Goal: Task Accomplishment & Management: Complete application form

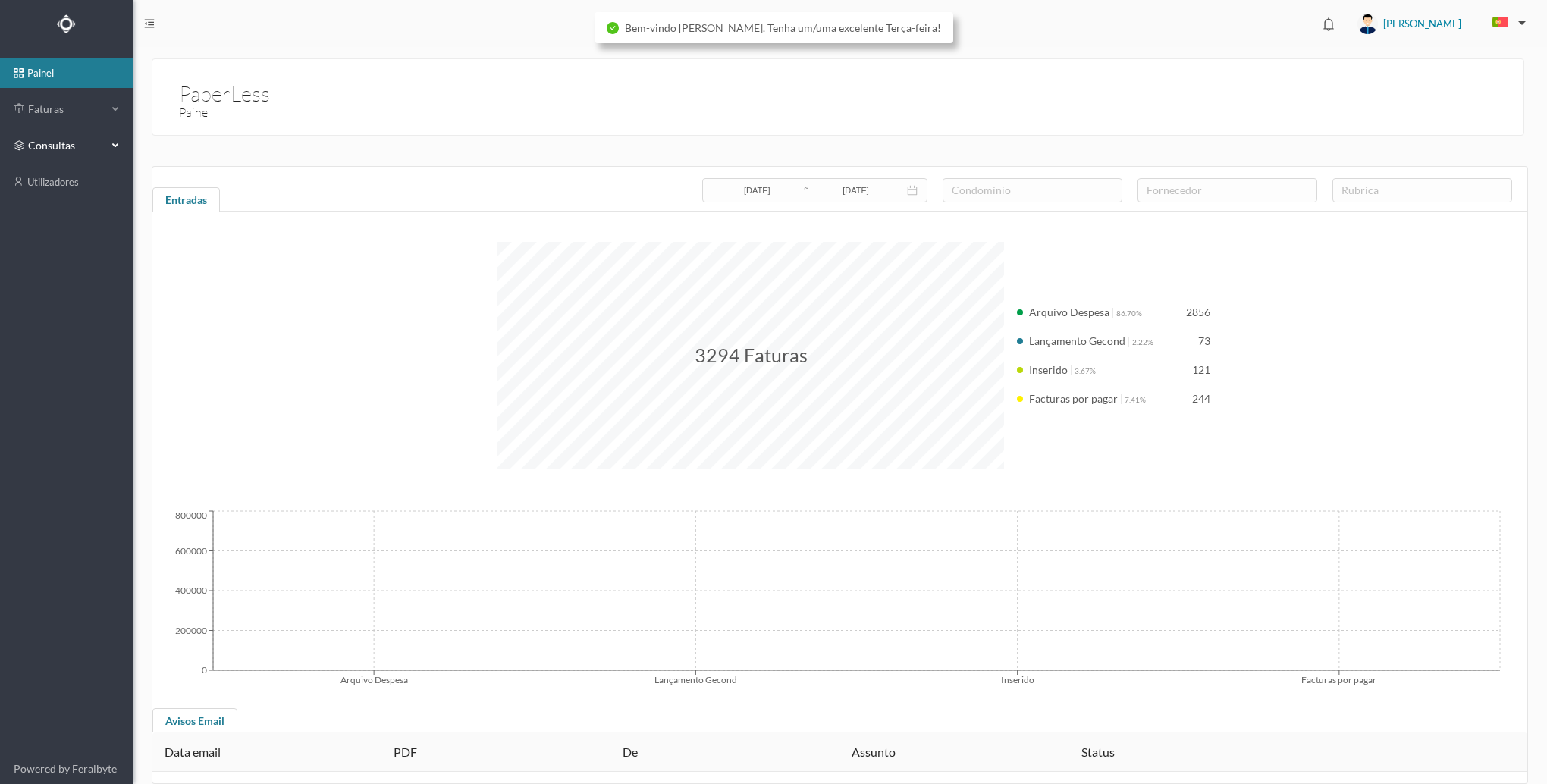
click at [112, 139] on div "consultas" at bounding box center [66, 145] width 133 height 31
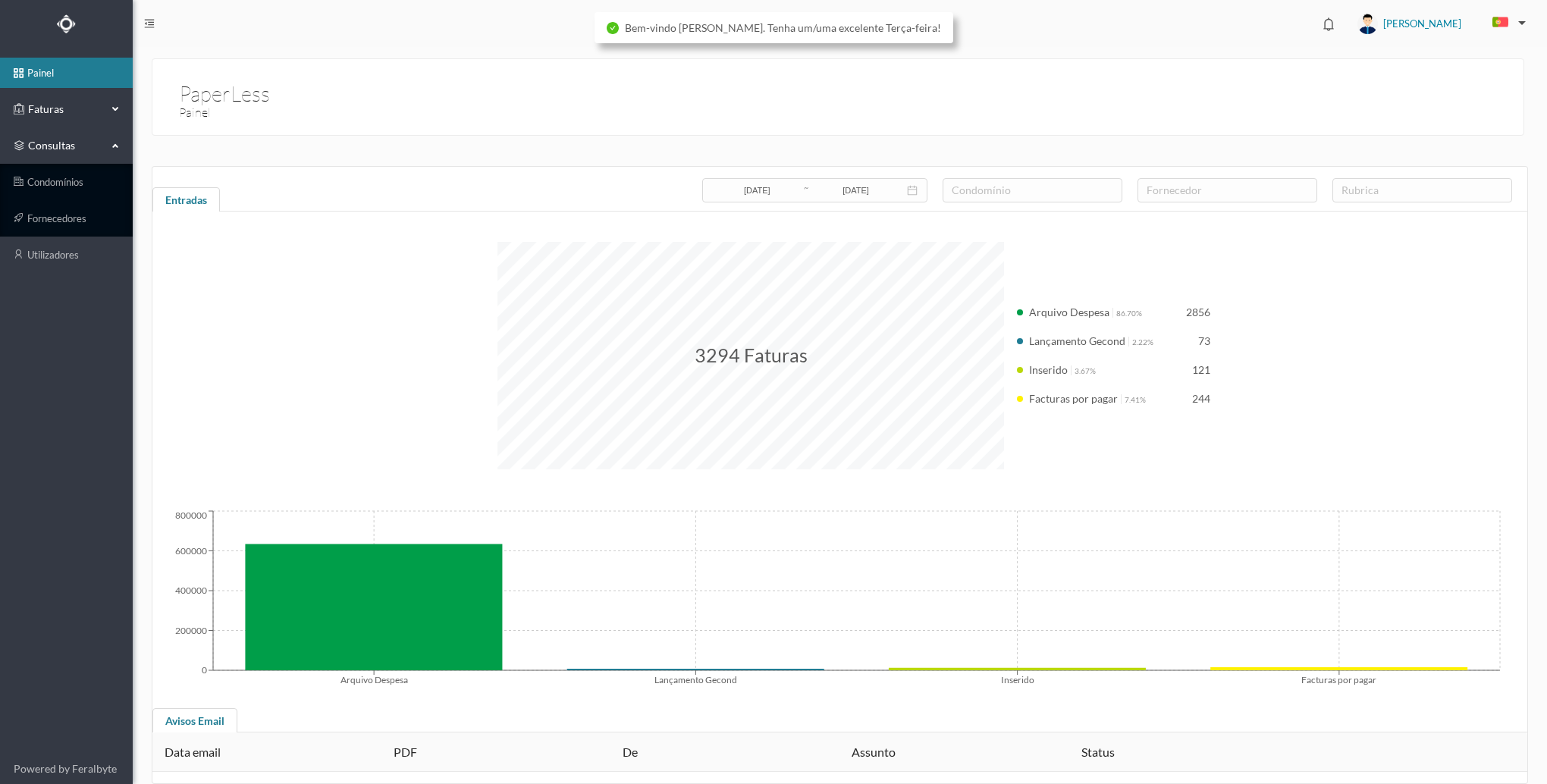
click at [108, 117] on div "Faturas" at bounding box center [66, 109] width 133 height 31
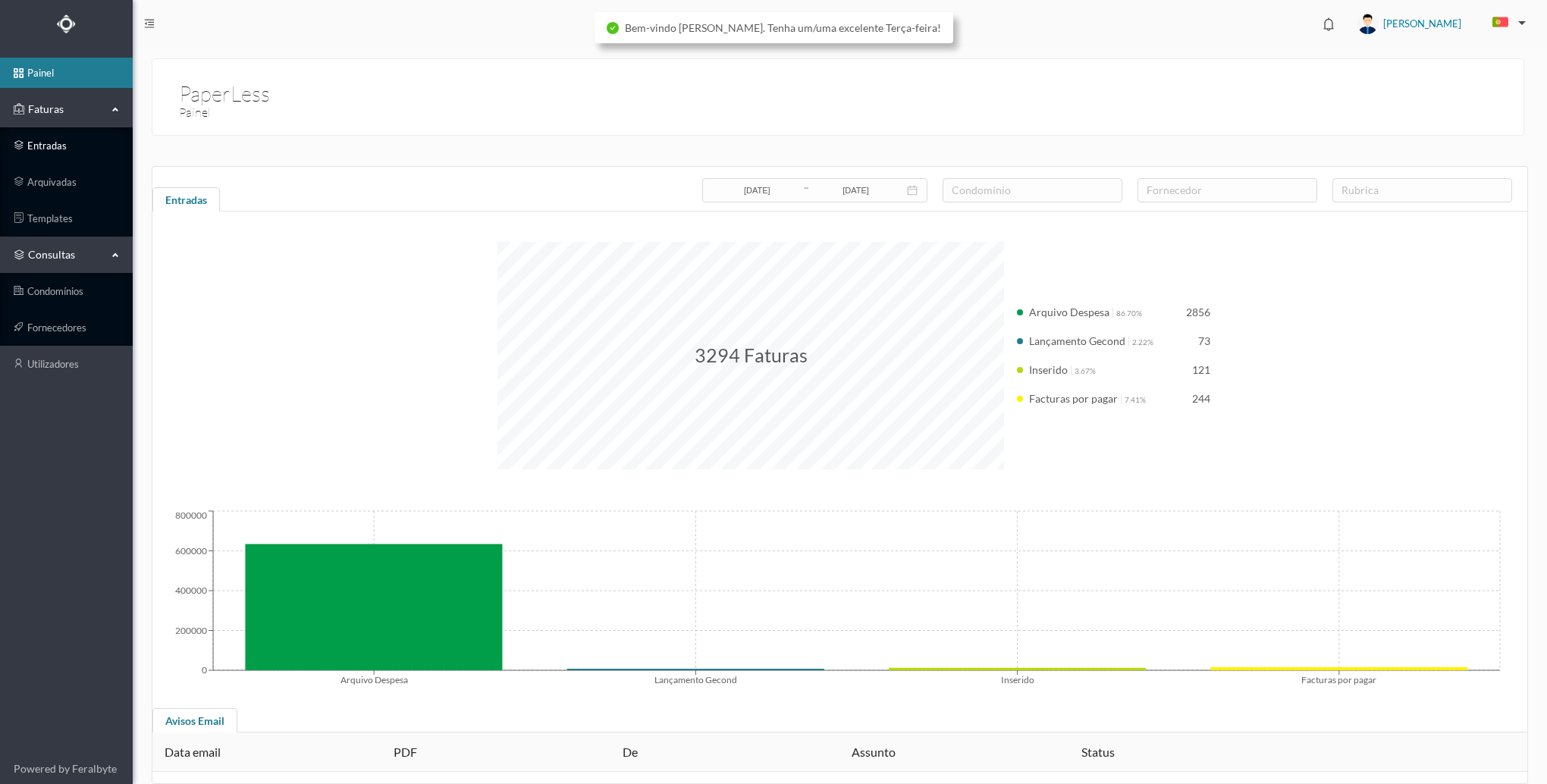
click at [88, 142] on link "entradas" at bounding box center [66, 145] width 133 height 31
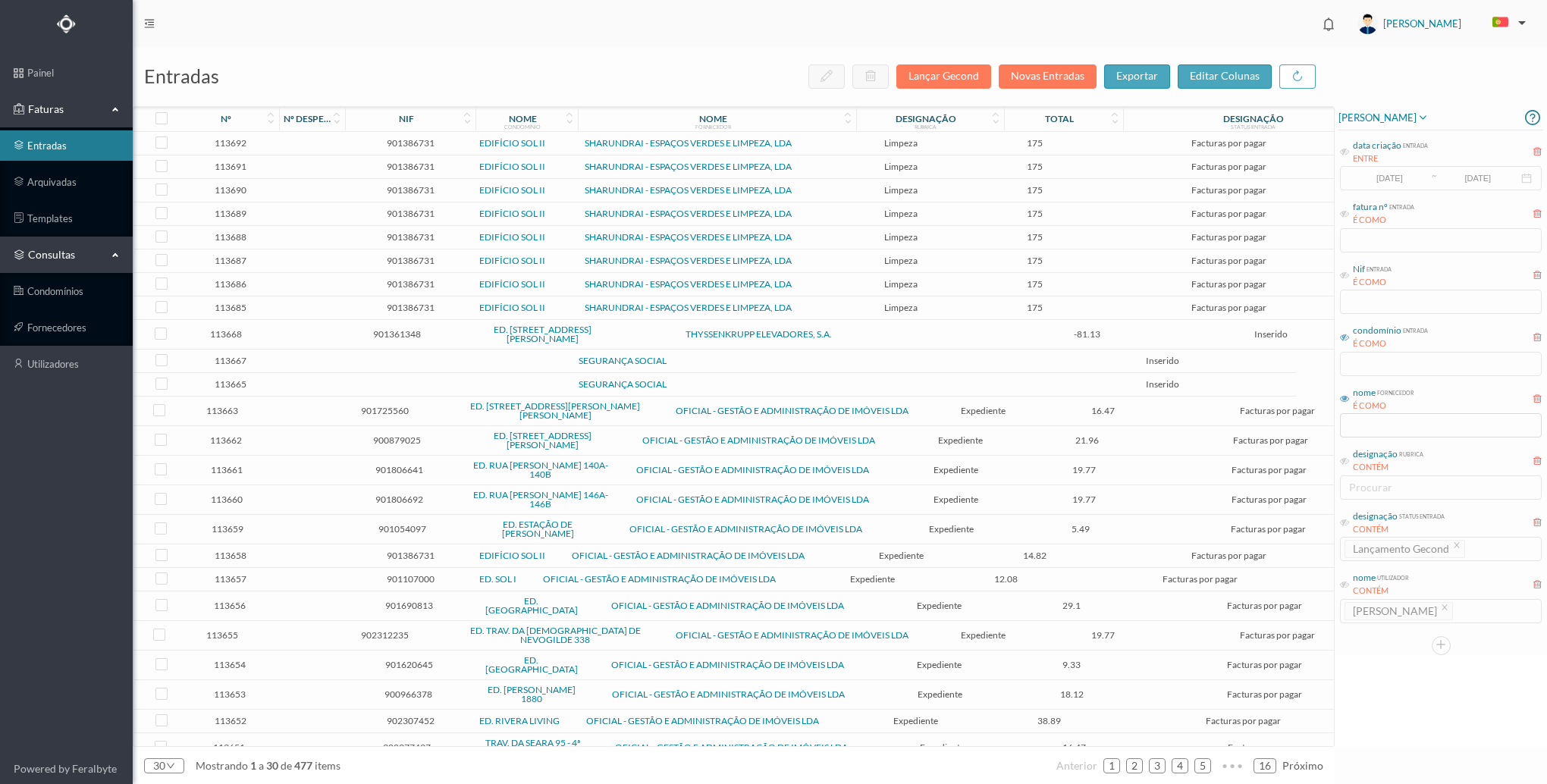
click at [1345, 338] on icon at bounding box center [1344, 338] width 10 height 10
click at [1357, 360] on input "text" at bounding box center [1440, 363] width 202 height 24
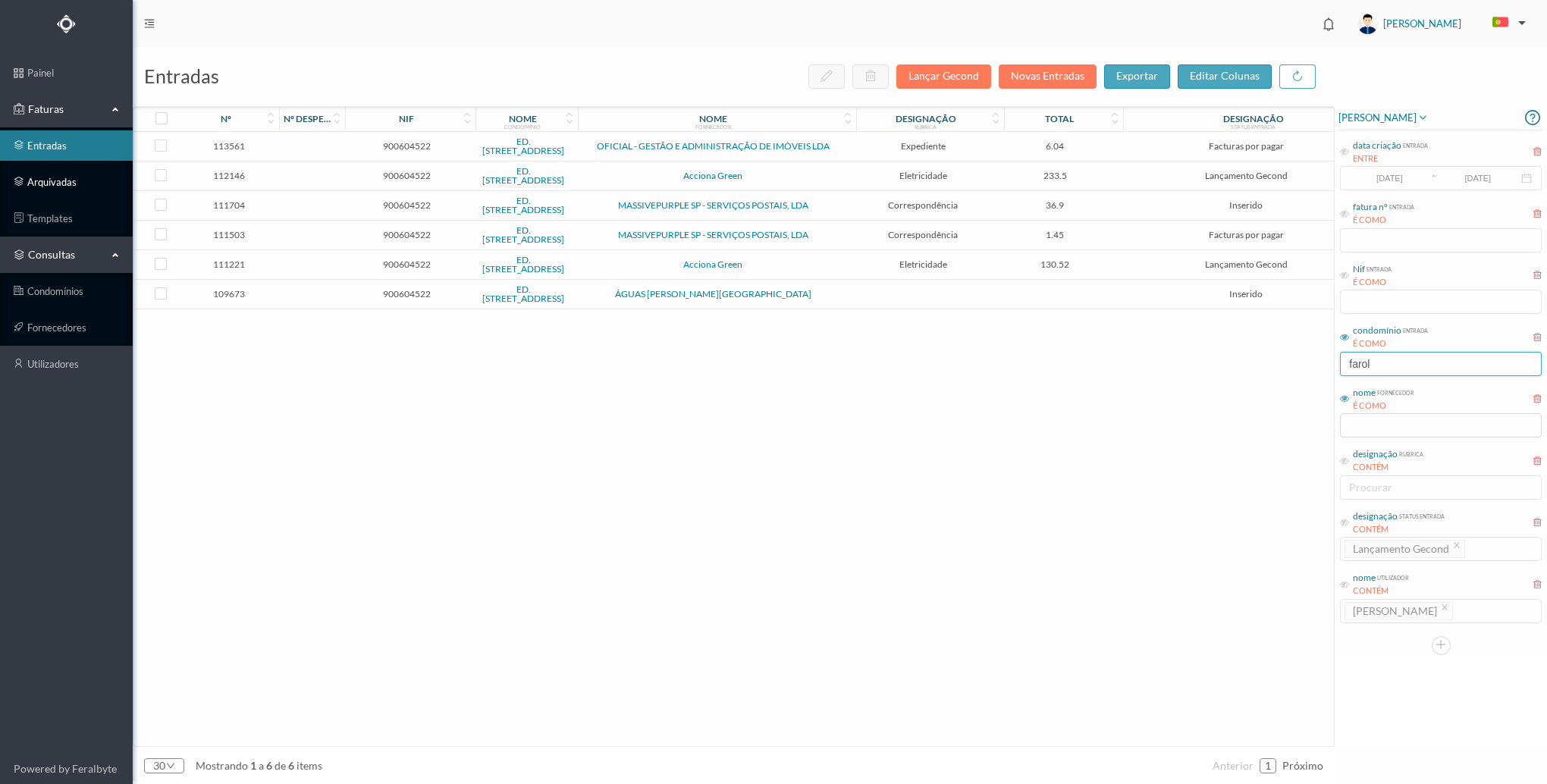
type input "farol"
click at [64, 189] on link "arquivadas" at bounding box center [66, 182] width 133 height 31
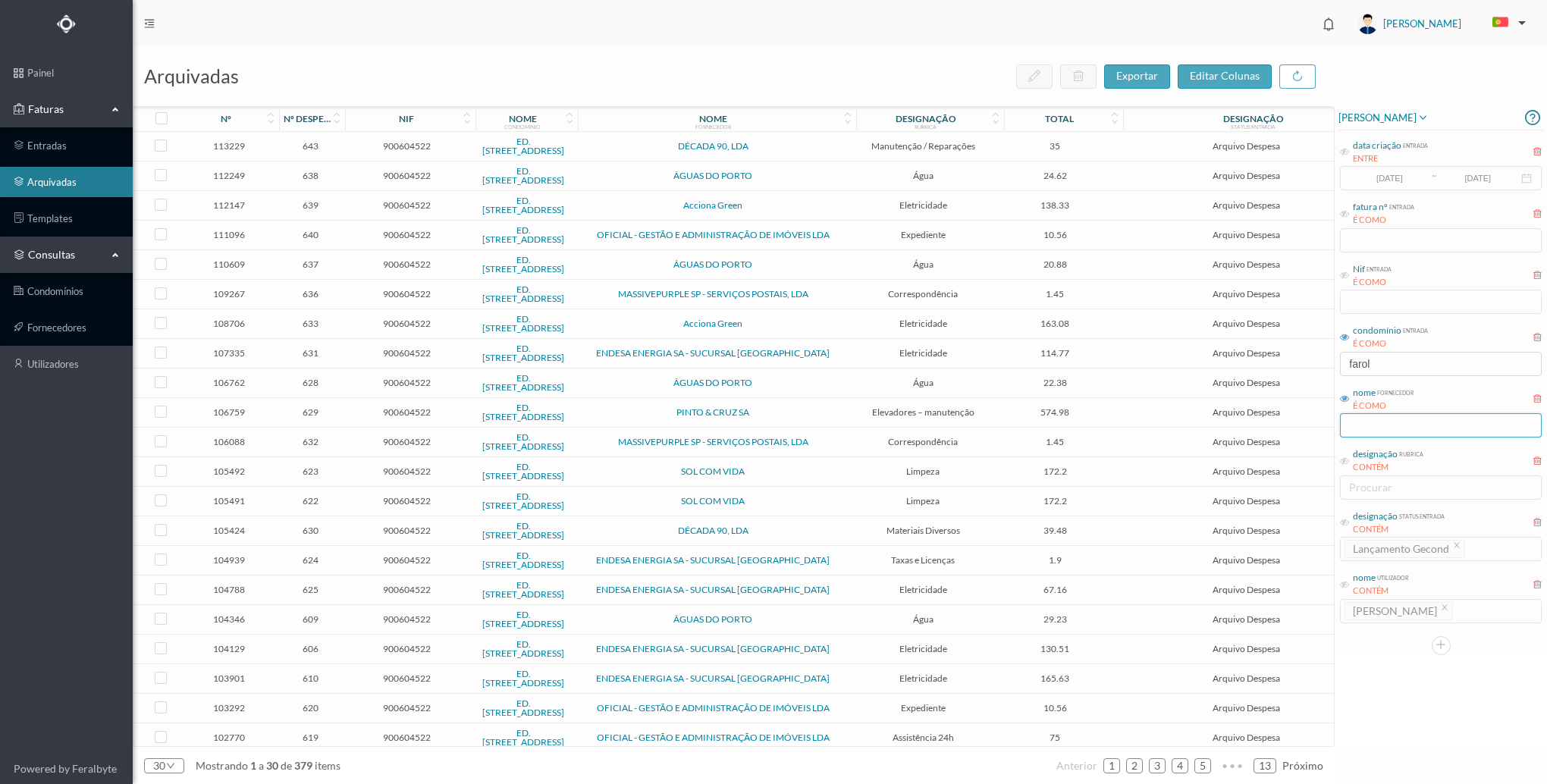
click at [1382, 430] on input "text" at bounding box center [1440, 425] width 202 height 24
click at [1405, 434] on input "text" at bounding box center [1440, 425] width 202 height 24
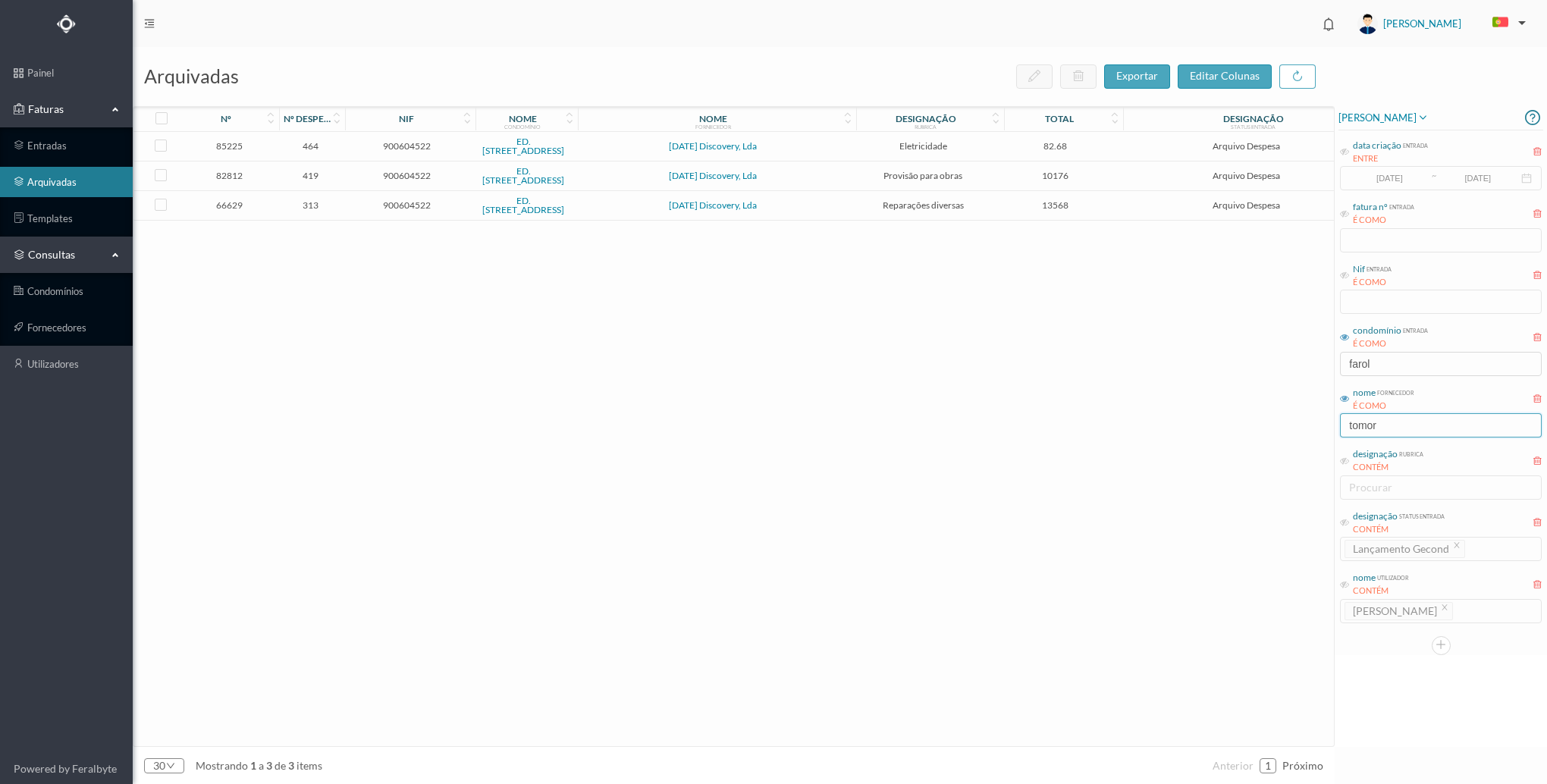
type input "tomorr"
click at [1398, 423] on input "tomorr" at bounding box center [1440, 425] width 202 height 24
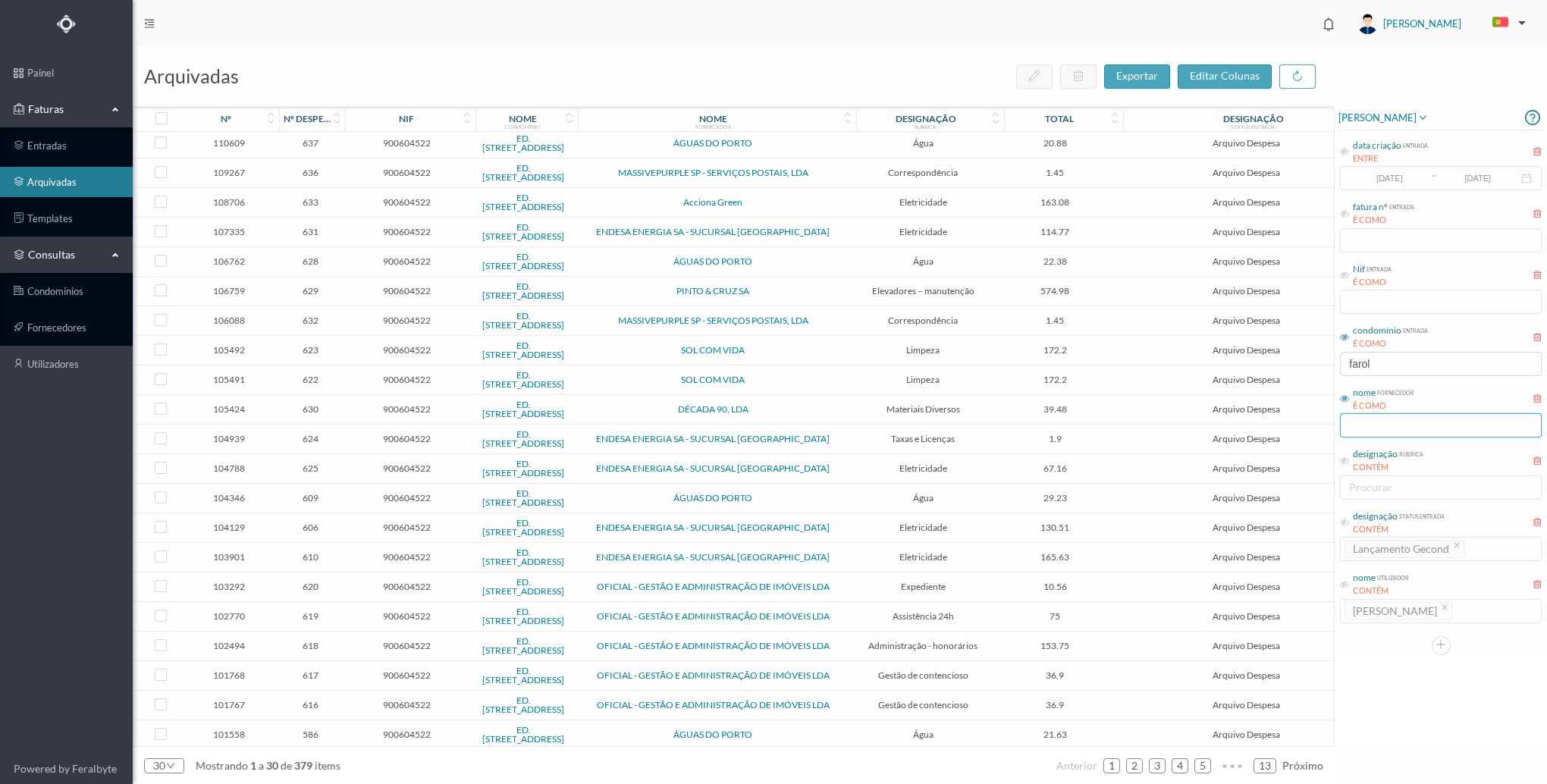
scroll to position [276, 0]
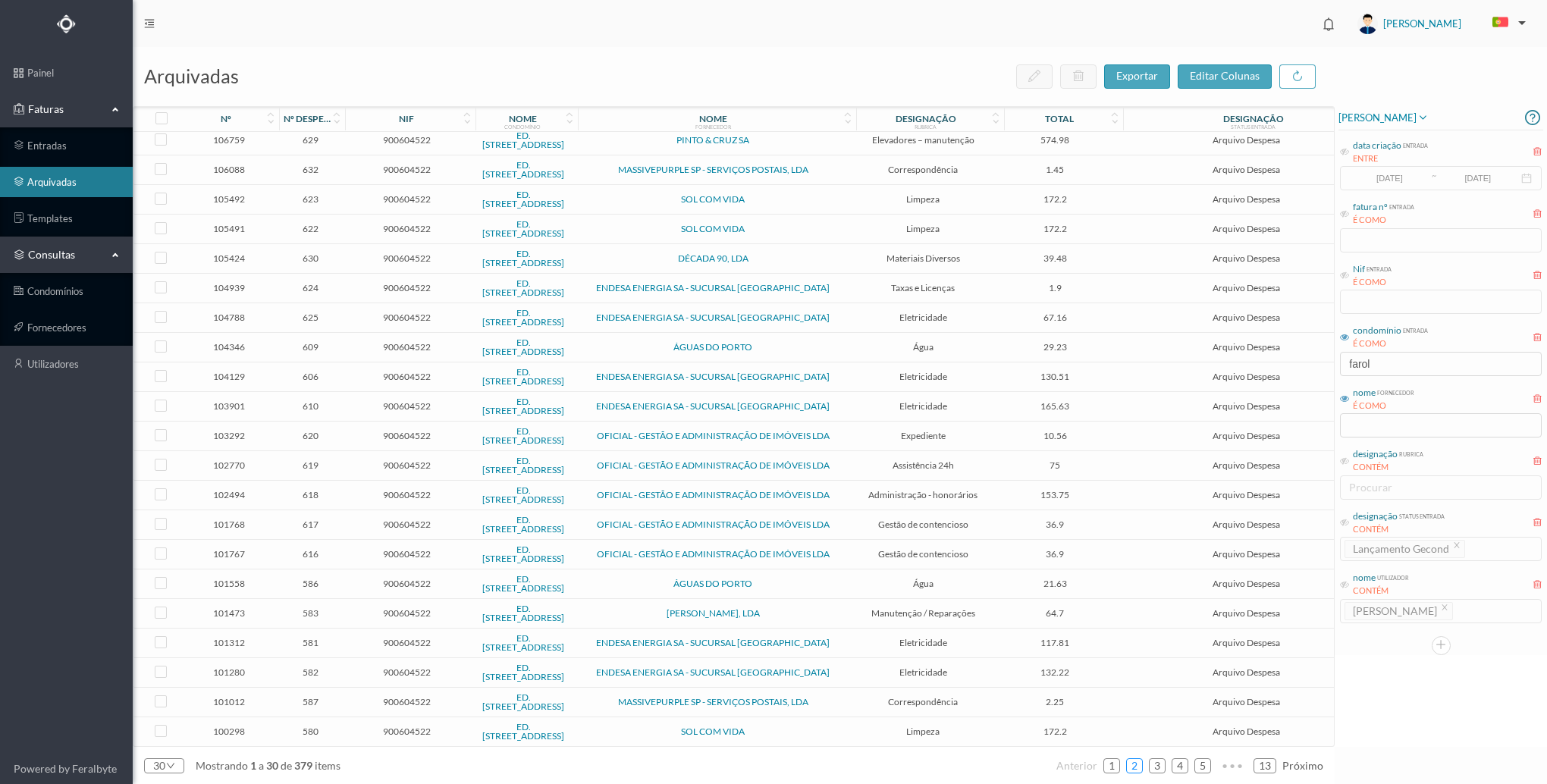
click at [1132, 767] on link "2" at bounding box center [1134, 766] width 15 height 23
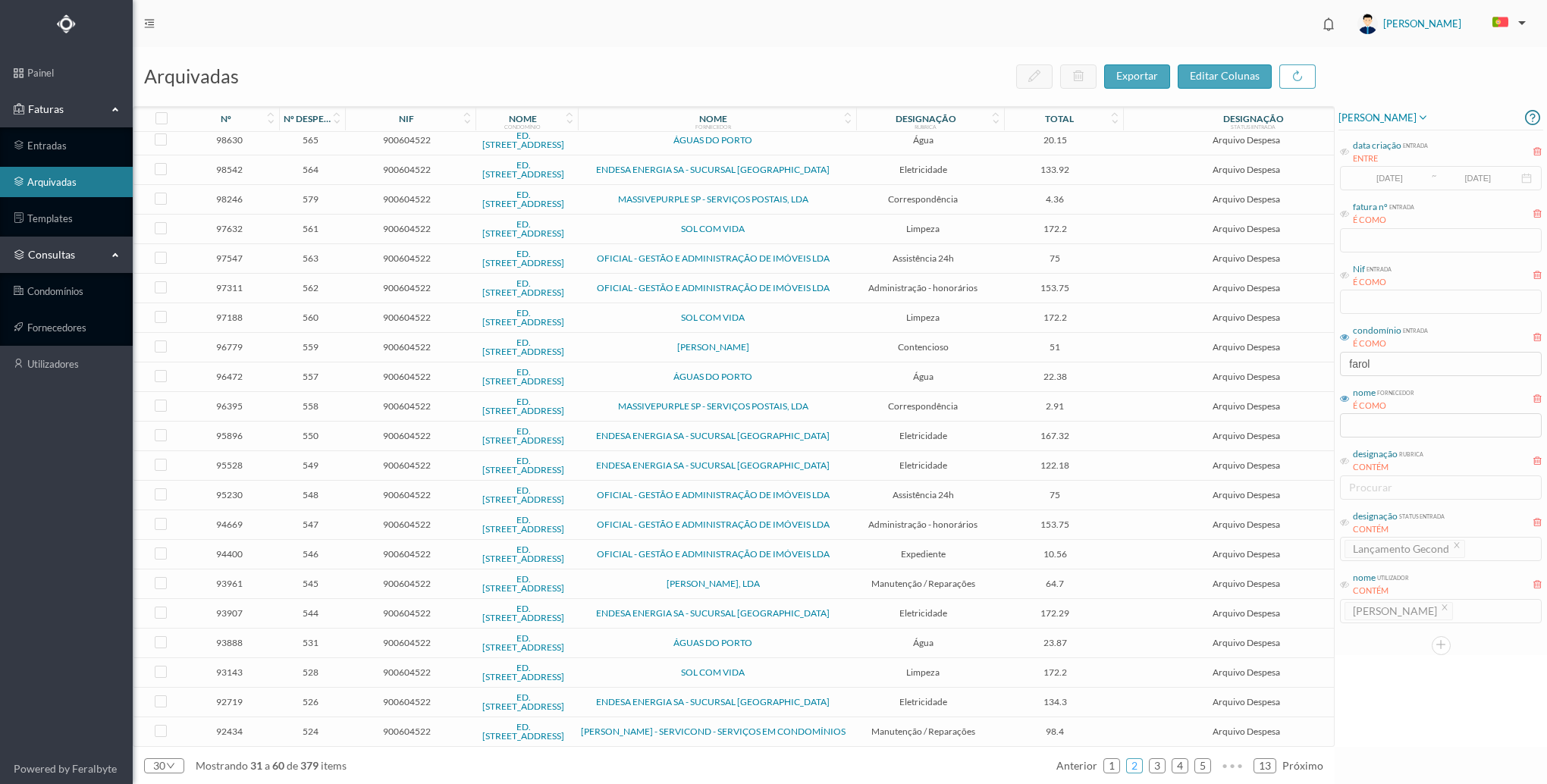
scroll to position [0, 0]
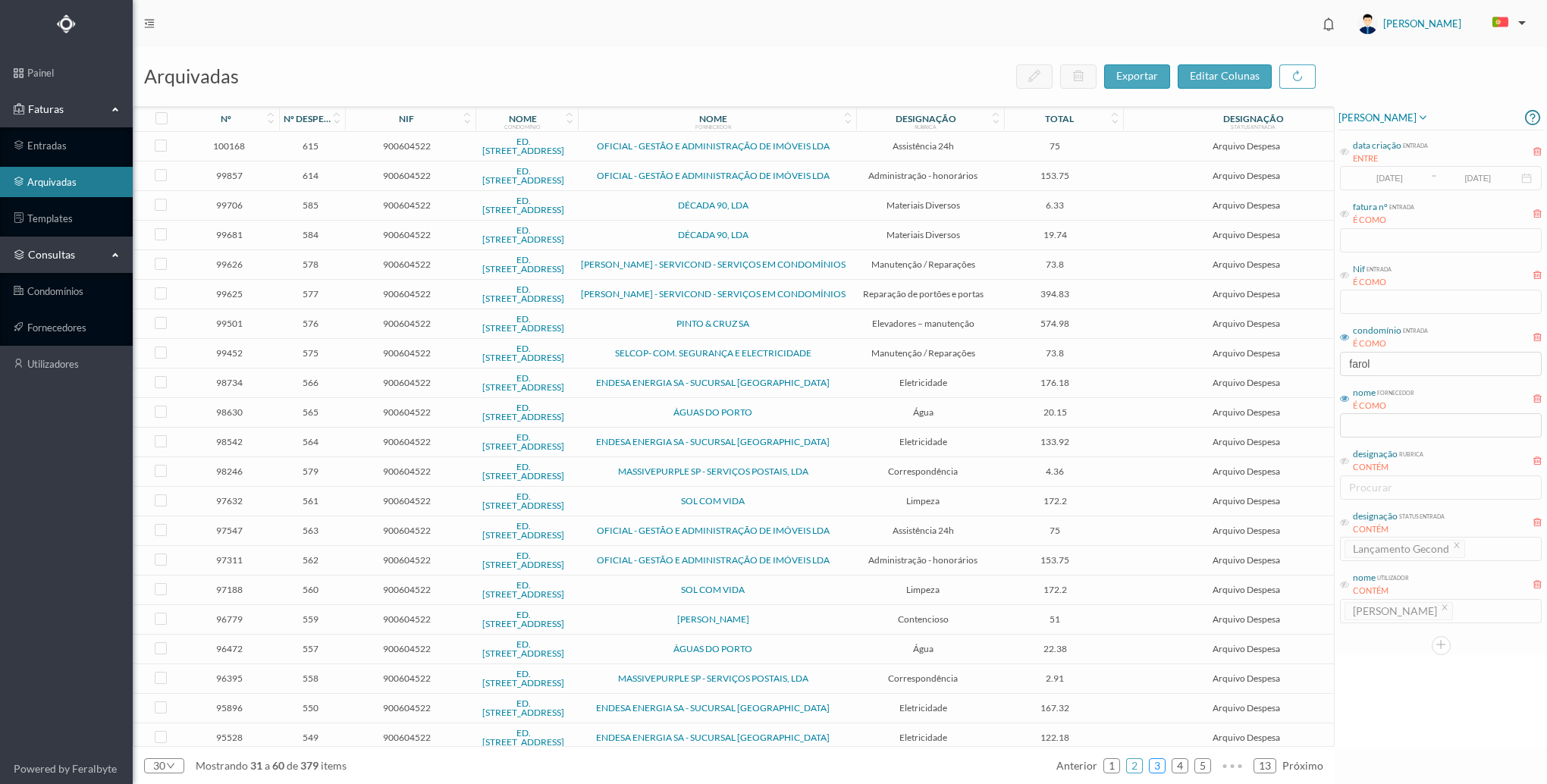
click at [1152, 763] on link "3" at bounding box center [1157, 766] width 15 height 23
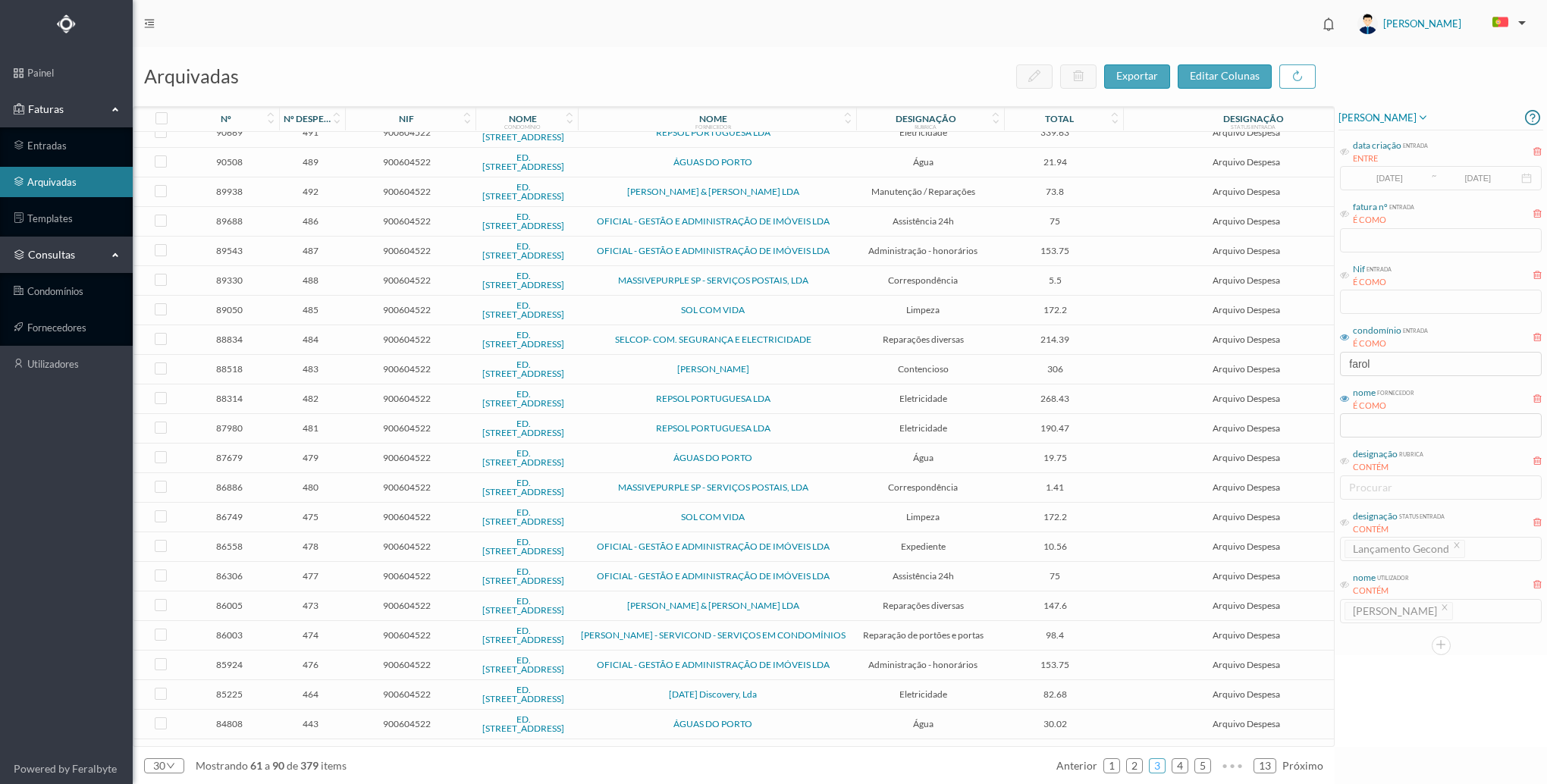
scroll to position [276, 0]
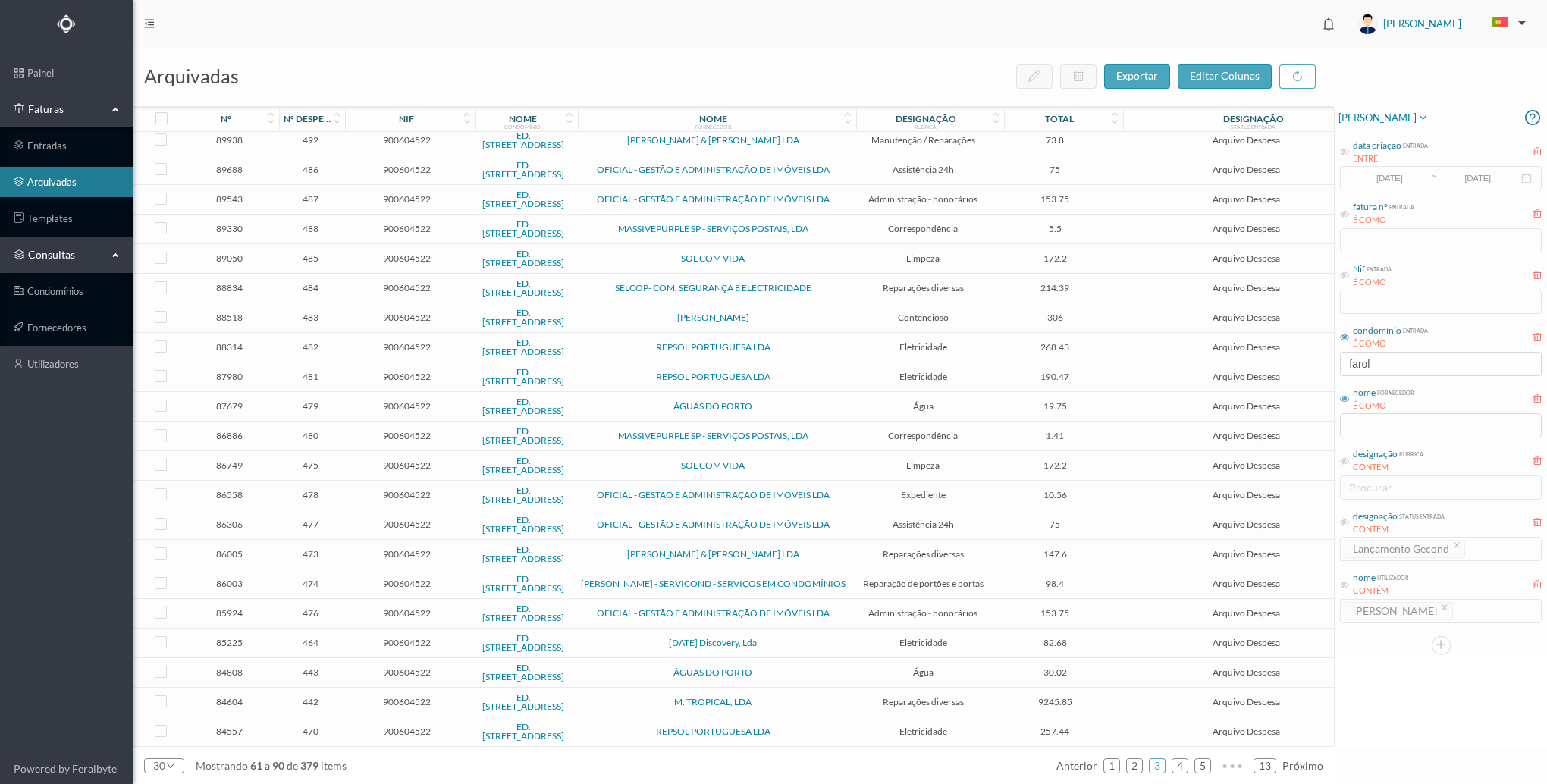
click at [599, 698] on span "M. TROPICAL, LDA" at bounding box center [712, 703] width 267 height 10
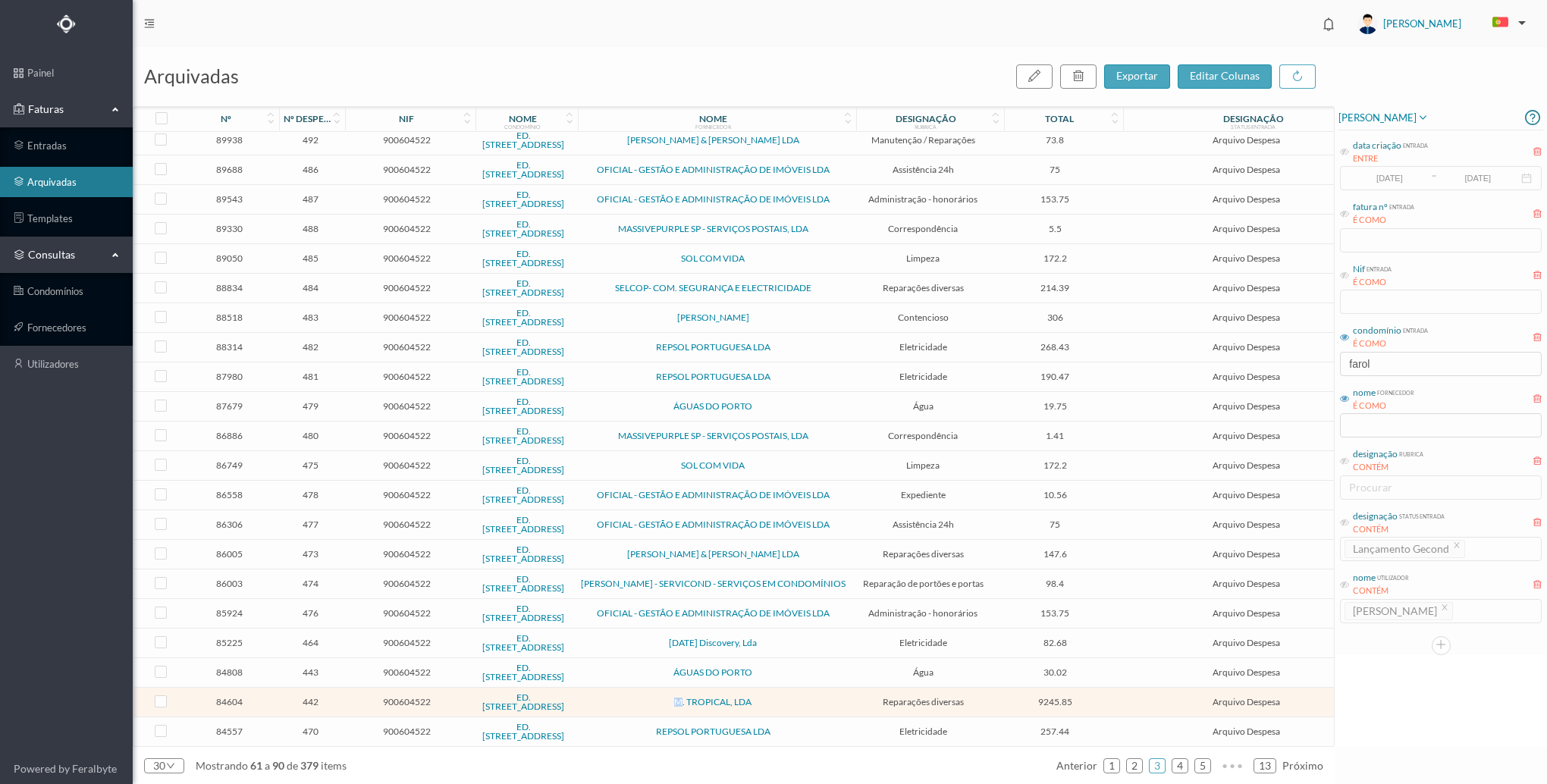
click at [599, 698] on span "M. TROPICAL, LDA" at bounding box center [712, 703] width 267 height 10
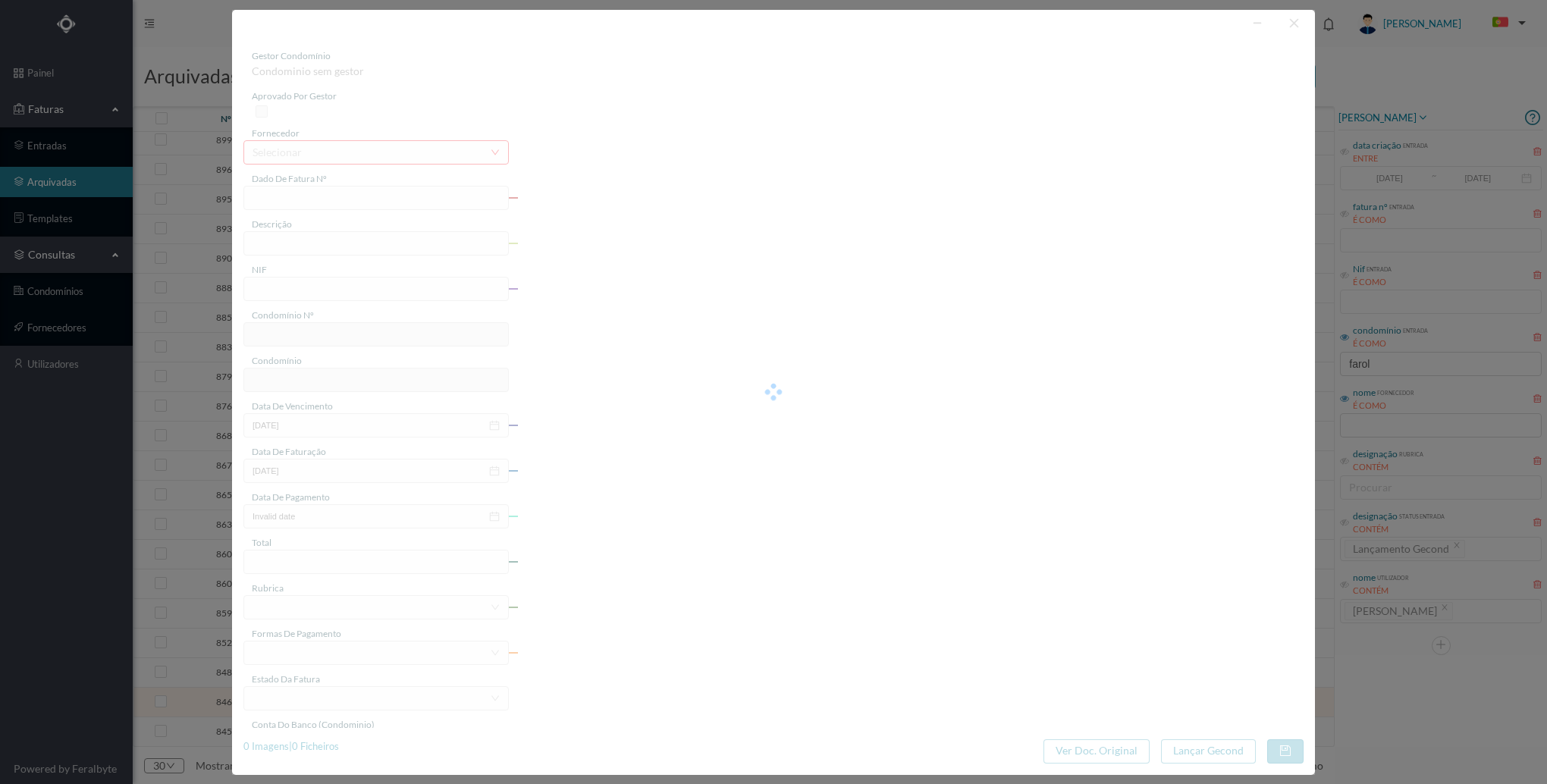
type input "FT 2024/100"
type input "orçamento"
type input "900604522"
type input "[DATE]"
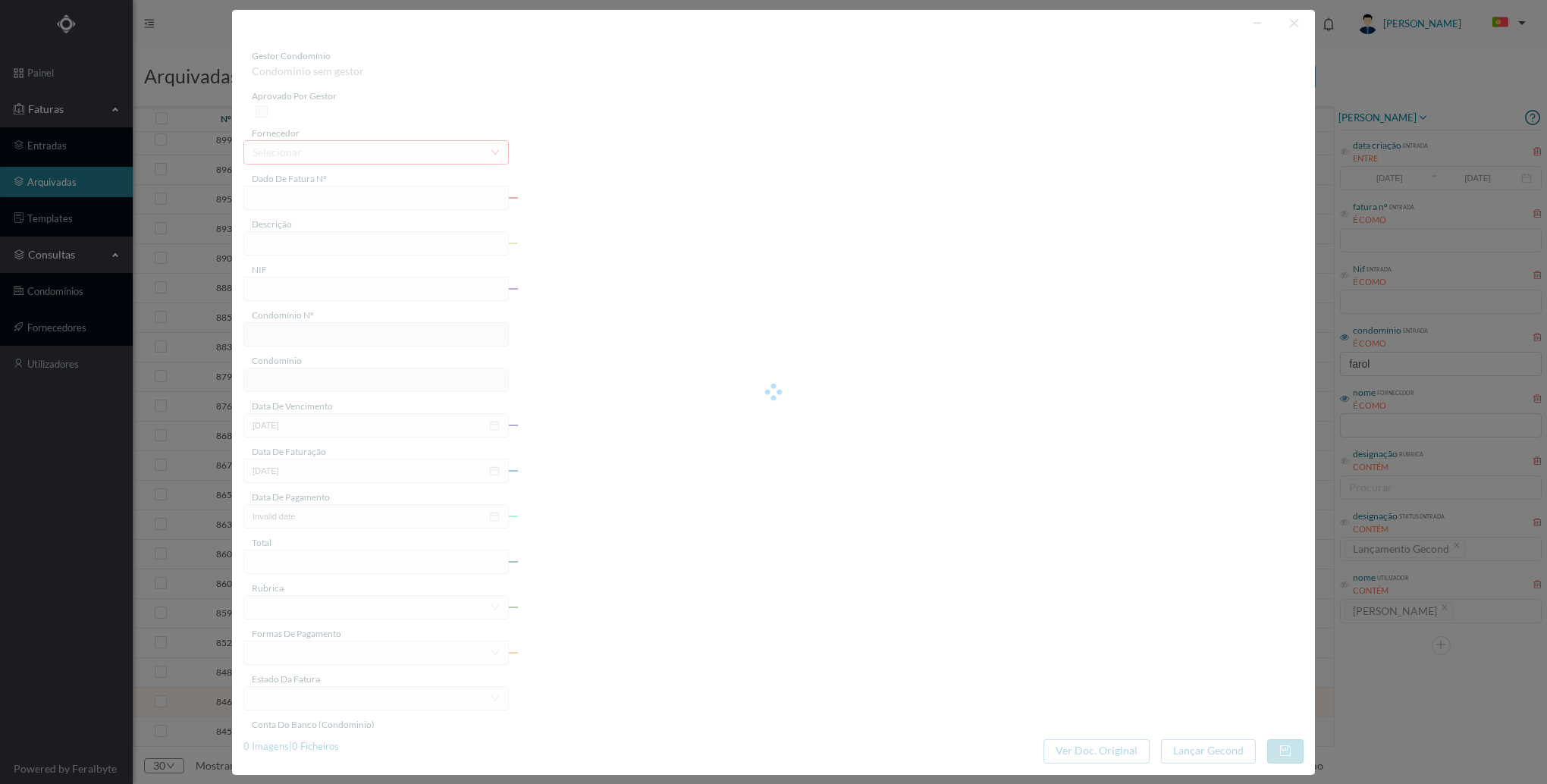
type input "[DATE]"
type input "9245.85"
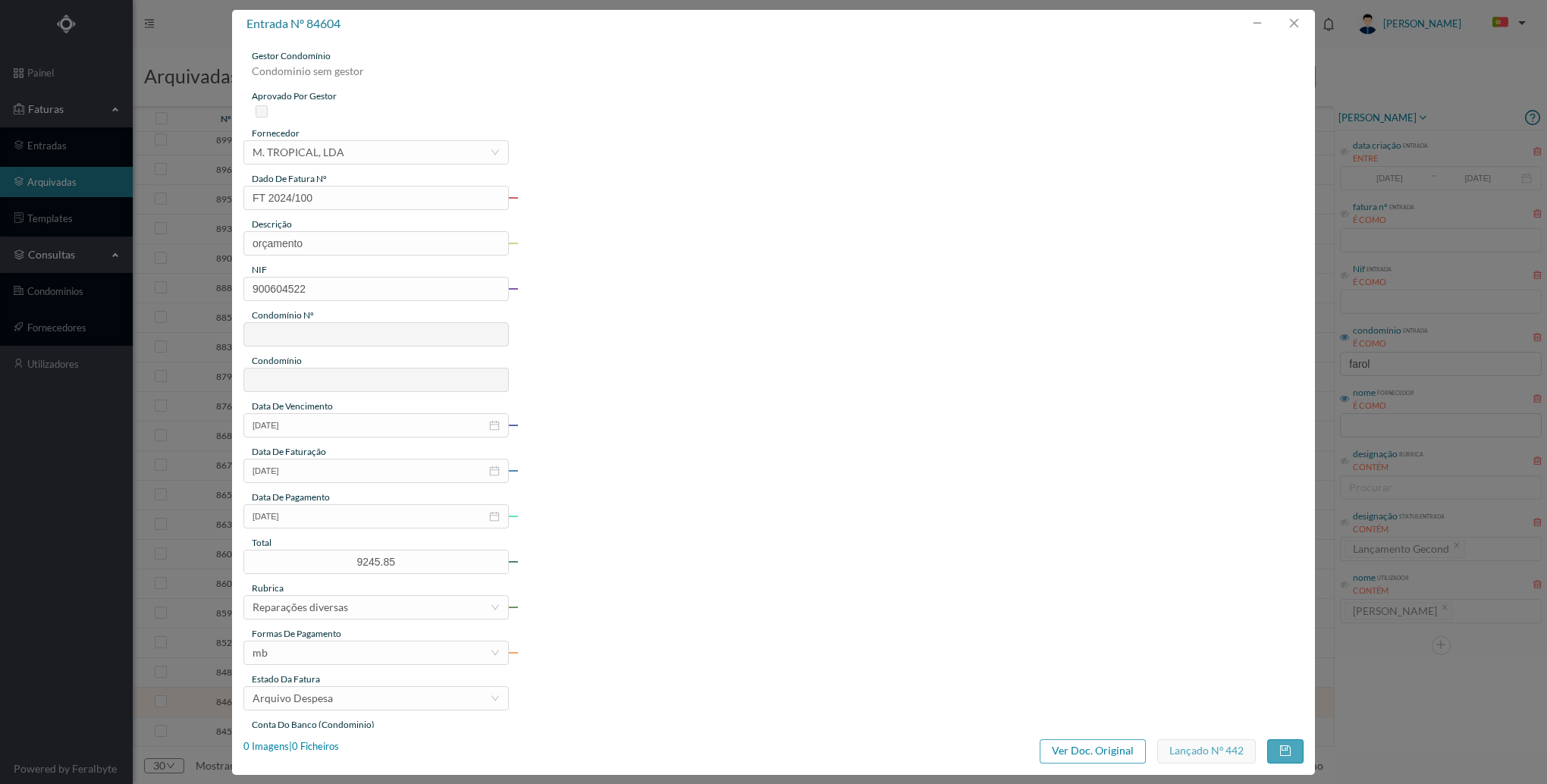
type input "614"
type input "ED. [STREET_ADDRESS]"
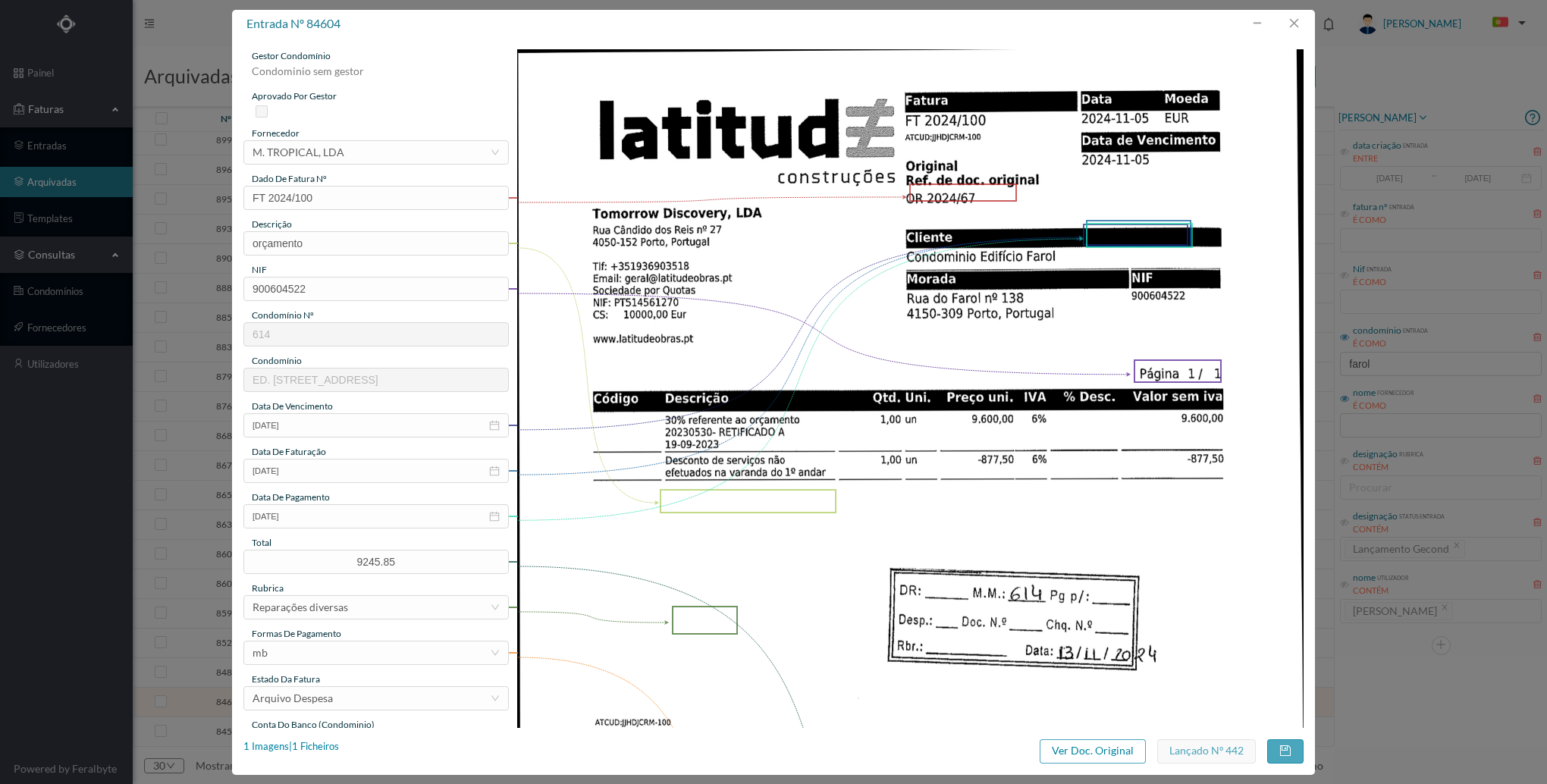
drag, startPoint x: 599, startPoint y: 698, endPoint x: 855, endPoint y: 521, distance: 311.2
click at [855, 521] on img at bounding box center [910, 605] width 787 height 1111
drag, startPoint x: 855, startPoint y: 521, endPoint x: 834, endPoint y: 560, distance: 44.3
click at [834, 560] on img at bounding box center [910, 605] width 787 height 1111
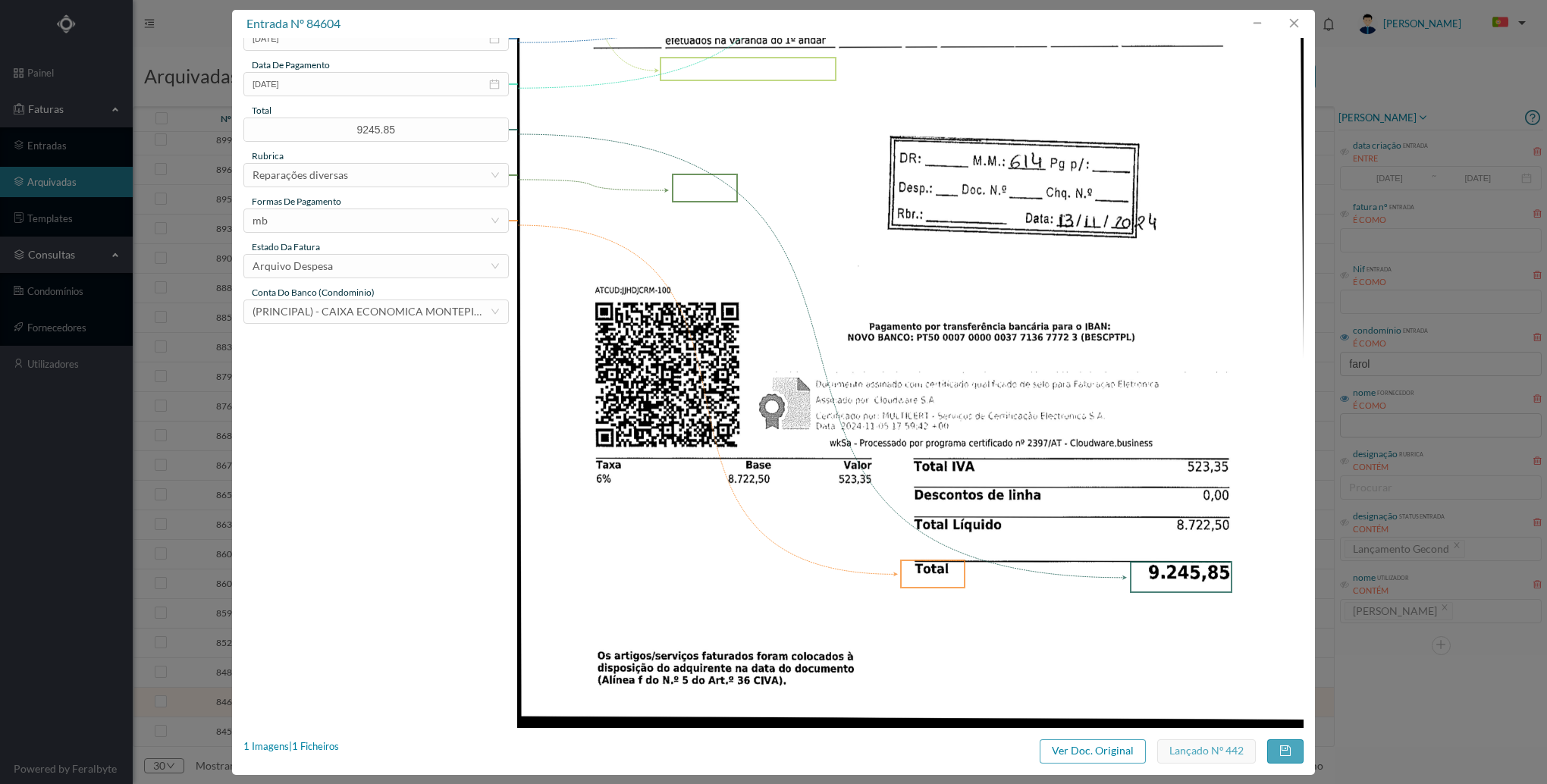
scroll to position [439, 0]
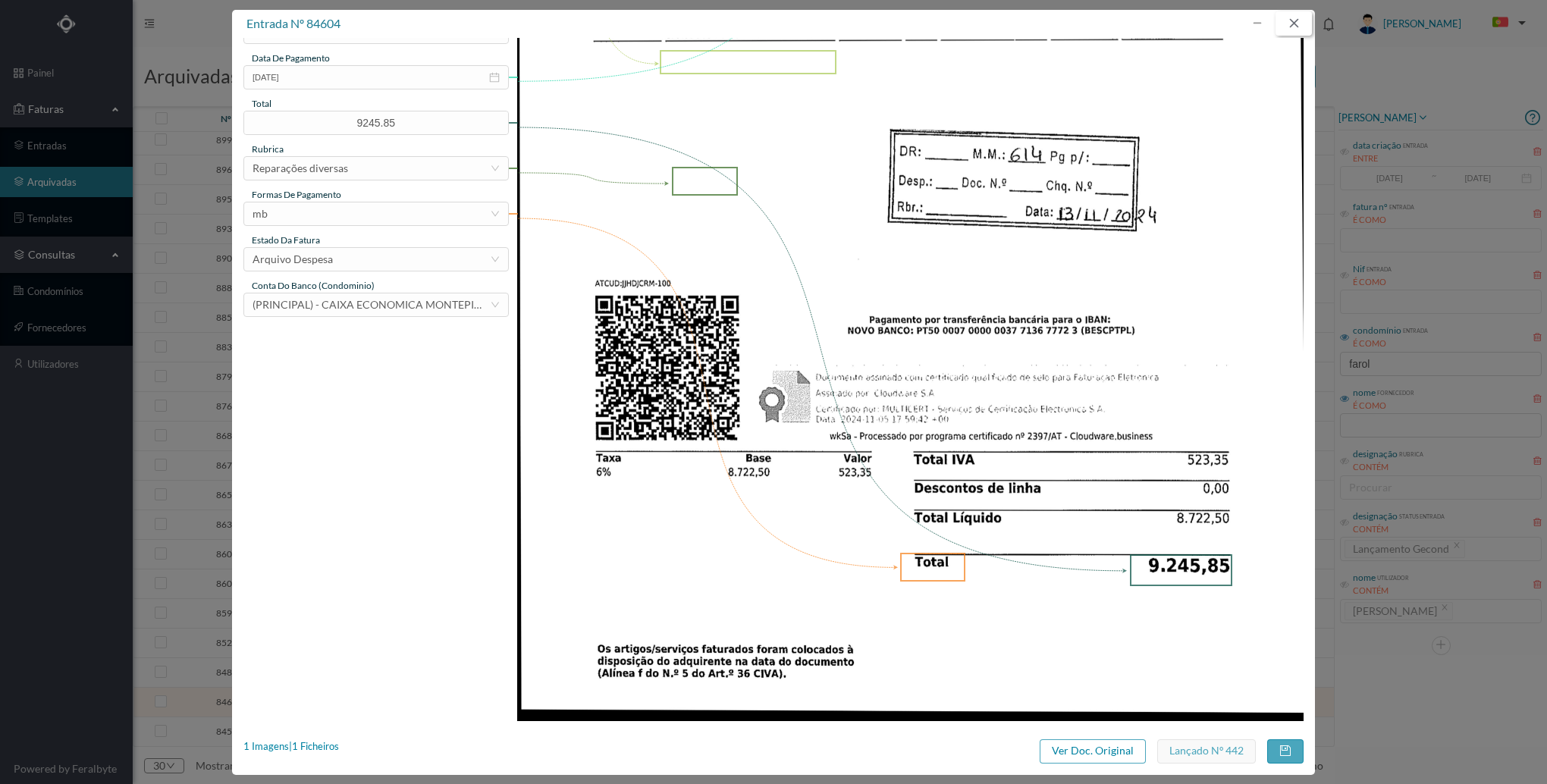
drag, startPoint x: 1284, startPoint y: 22, endPoint x: 1307, endPoint y: 48, distance: 34.7
click at [1284, 22] on button "button" at bounding box center [1294, 23] width 36 height 24
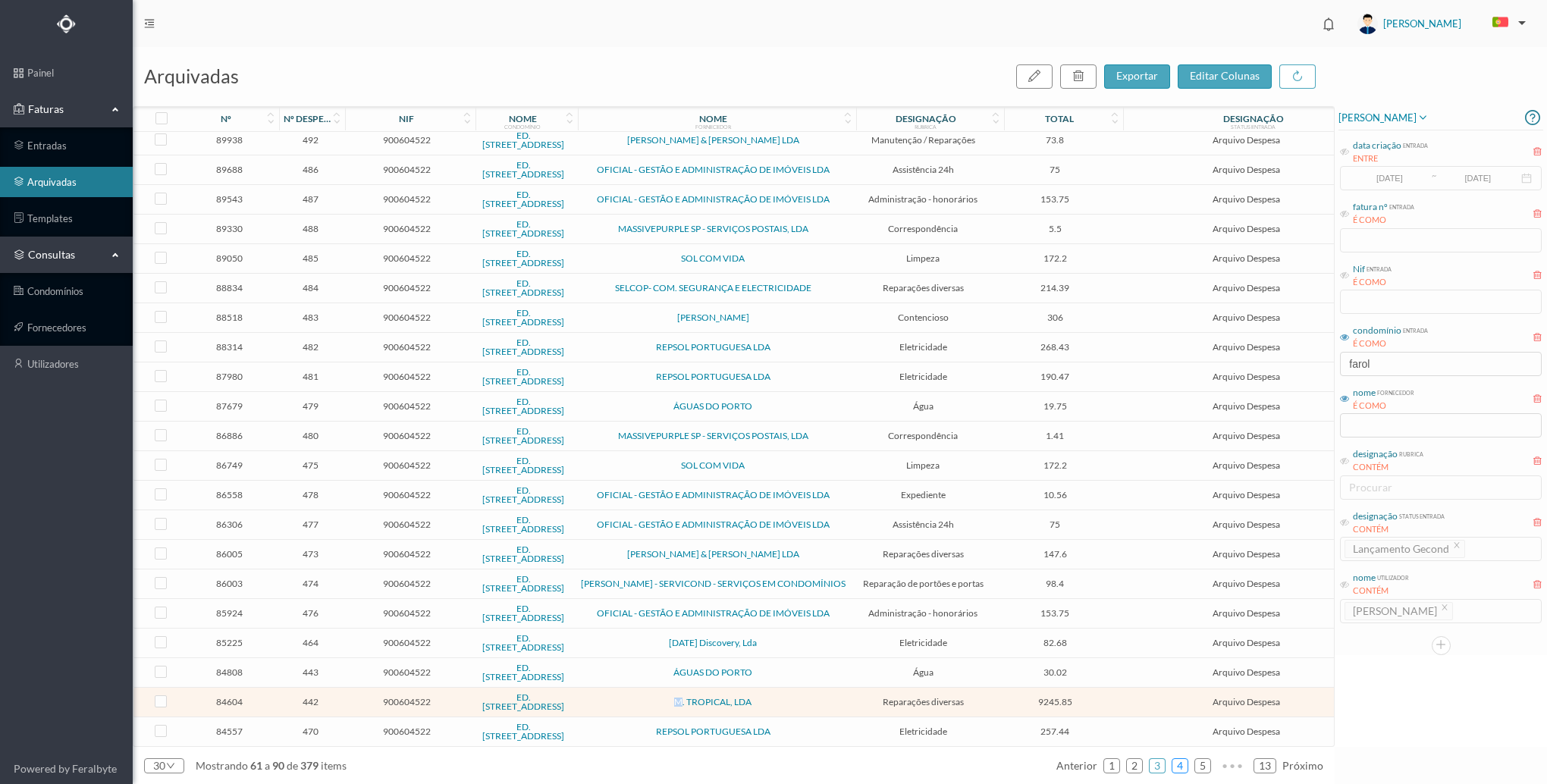
click at [1176, 759] on link "4" at bounding box center [1180, 766] width 15 height 23
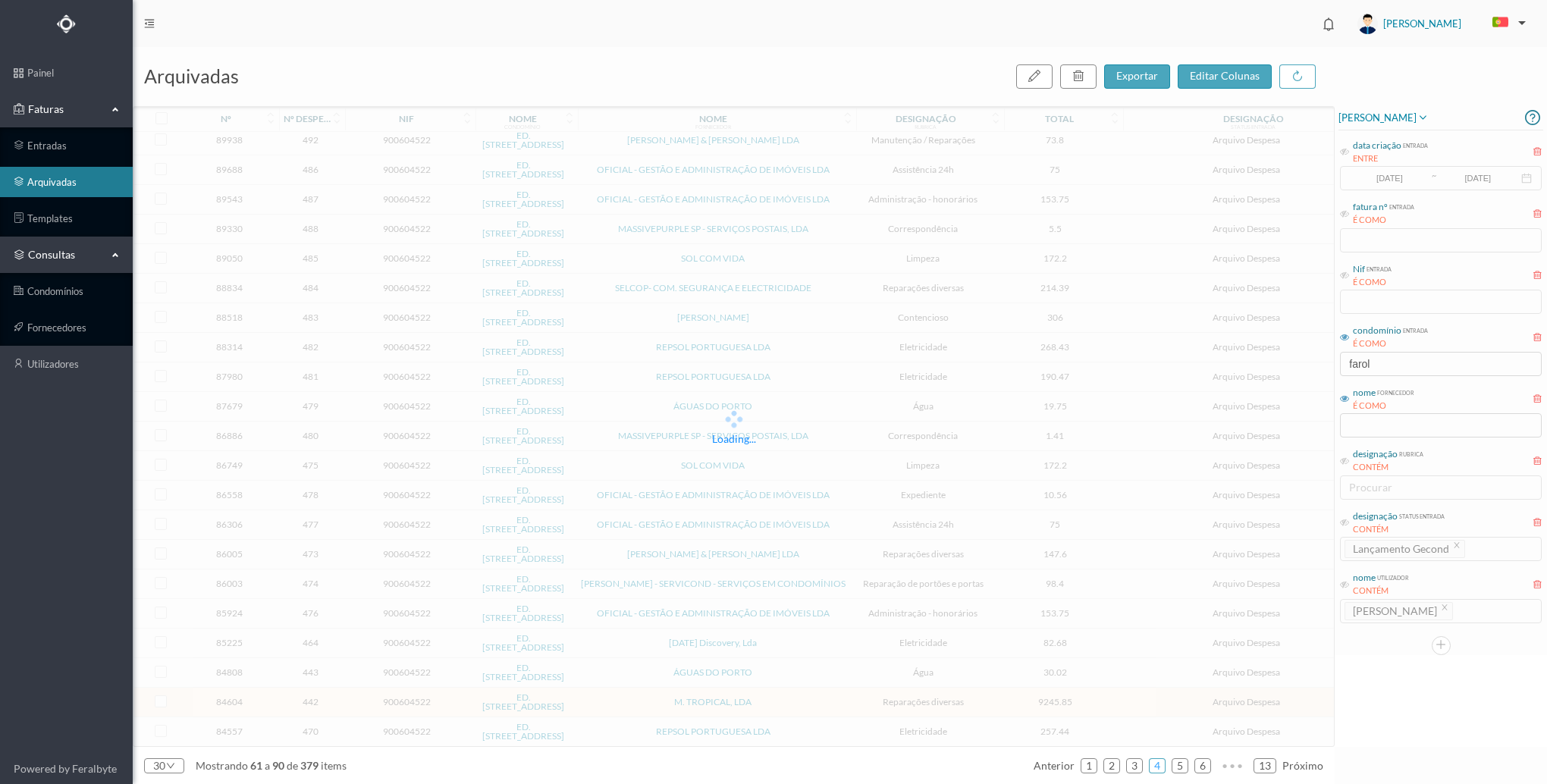
scroll to position [272, 0]
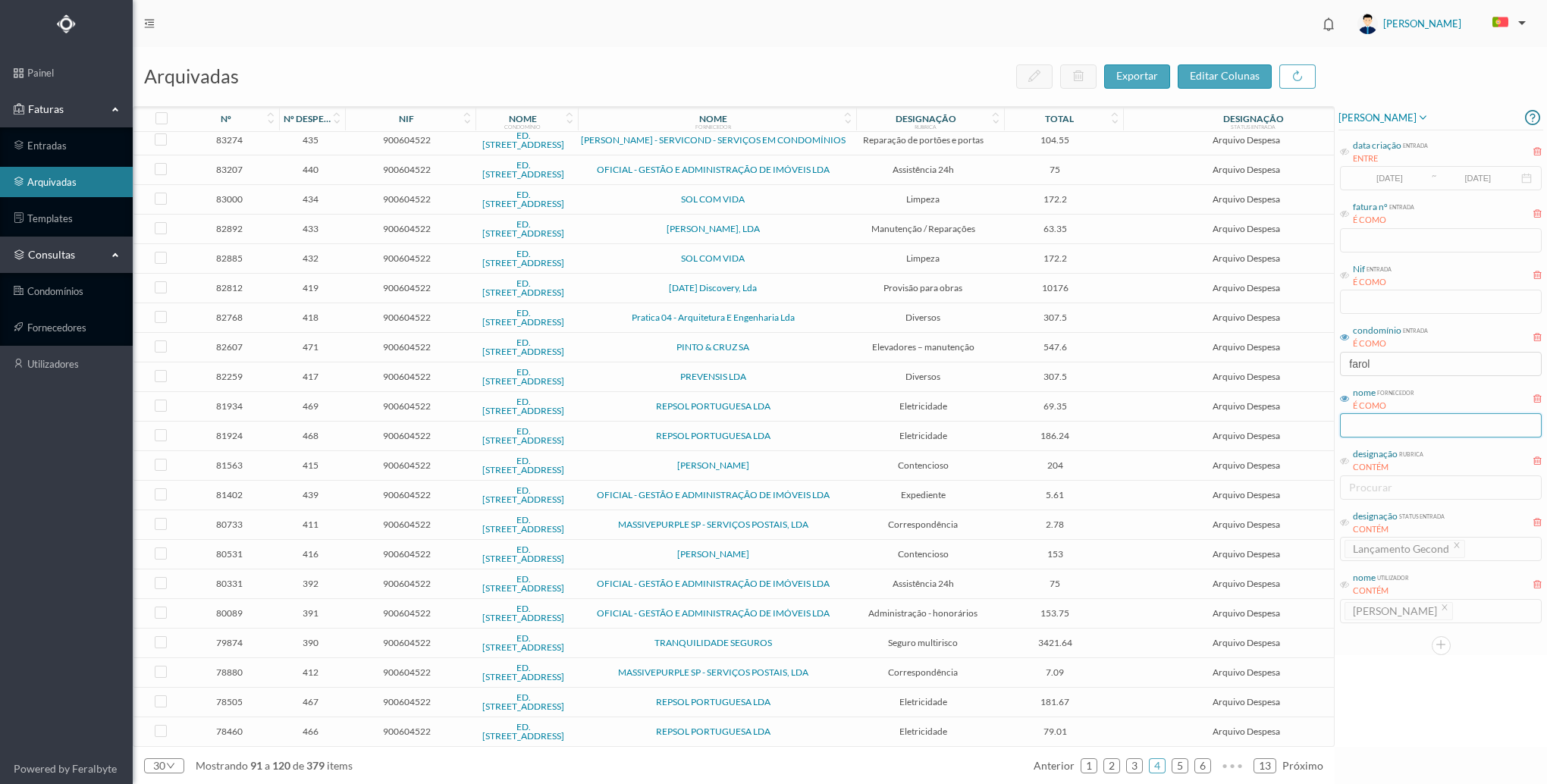
click at [1376, 419] on input "text" at bounding box center [1440, 425] width 202 height 24
click at [1088, 766] on link "1" at bounding box center [1089, 766] width 15 height 23
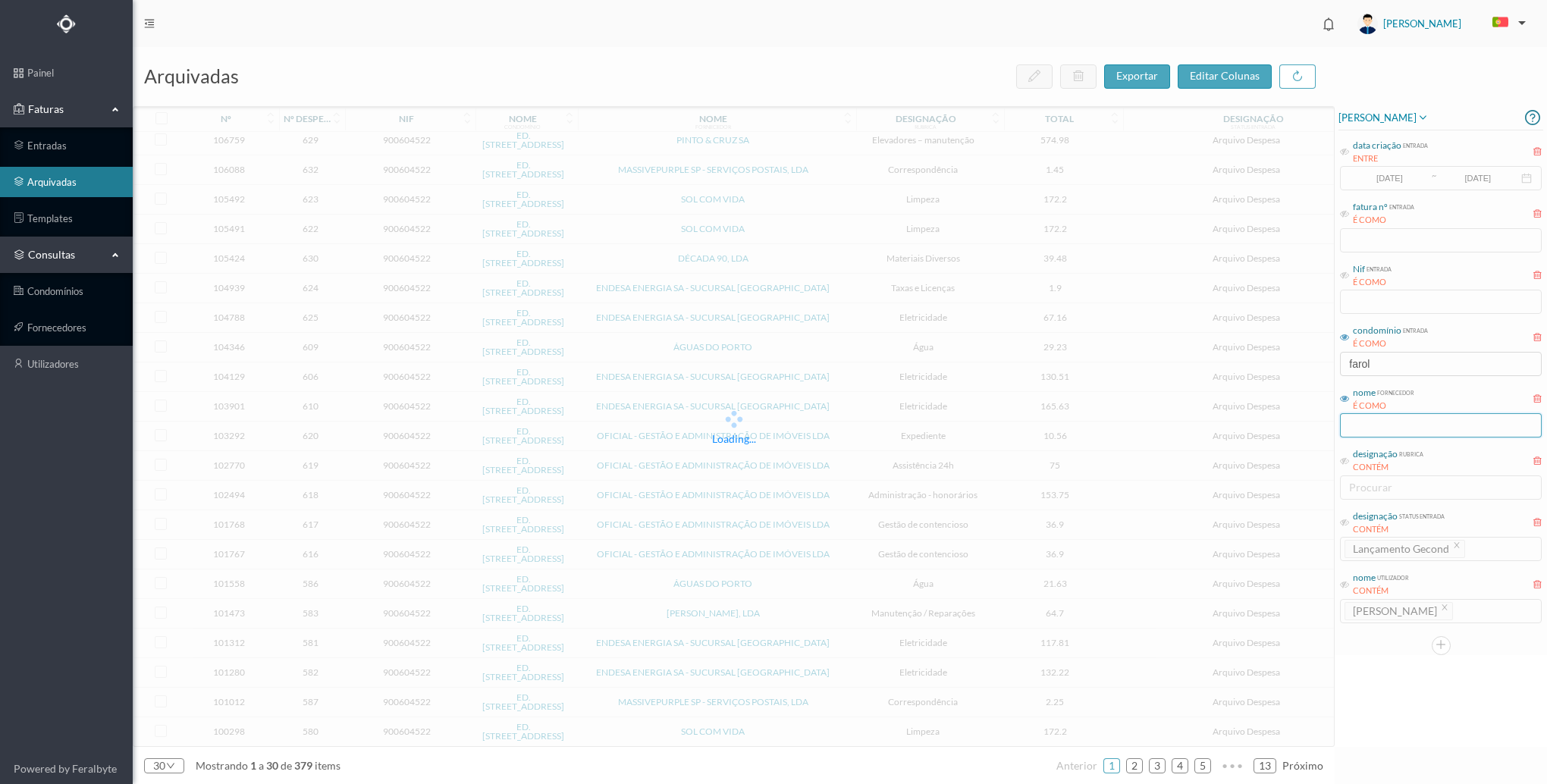
click at [1402, 428] on input "text" at bounding box center [1440, 425] width 202 height 24
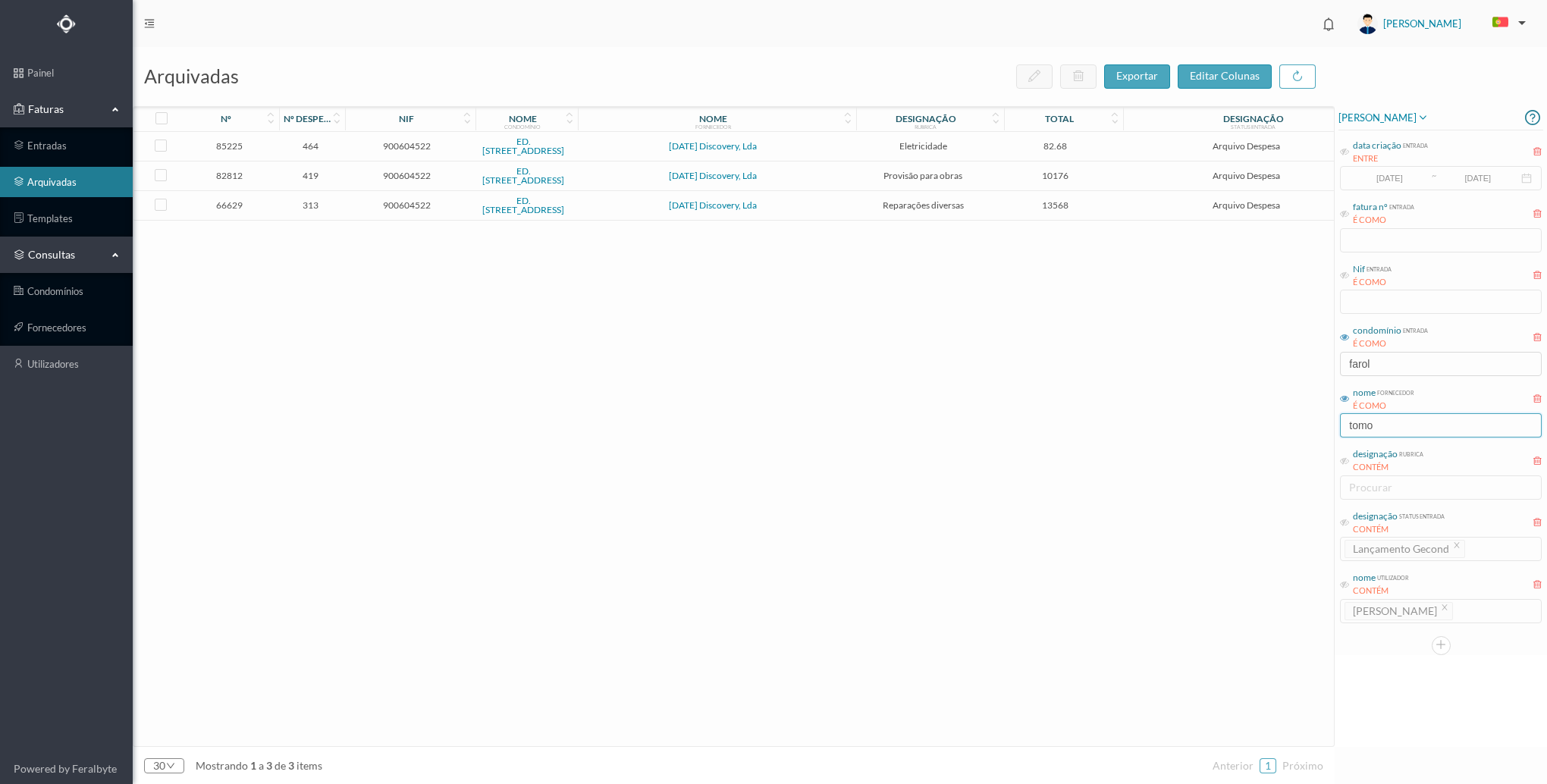
scroll to position [0, 0]
type input "tomo"
click at [999, 176] on span "10176" at bounding box center [1055, 176] width 111 height 11
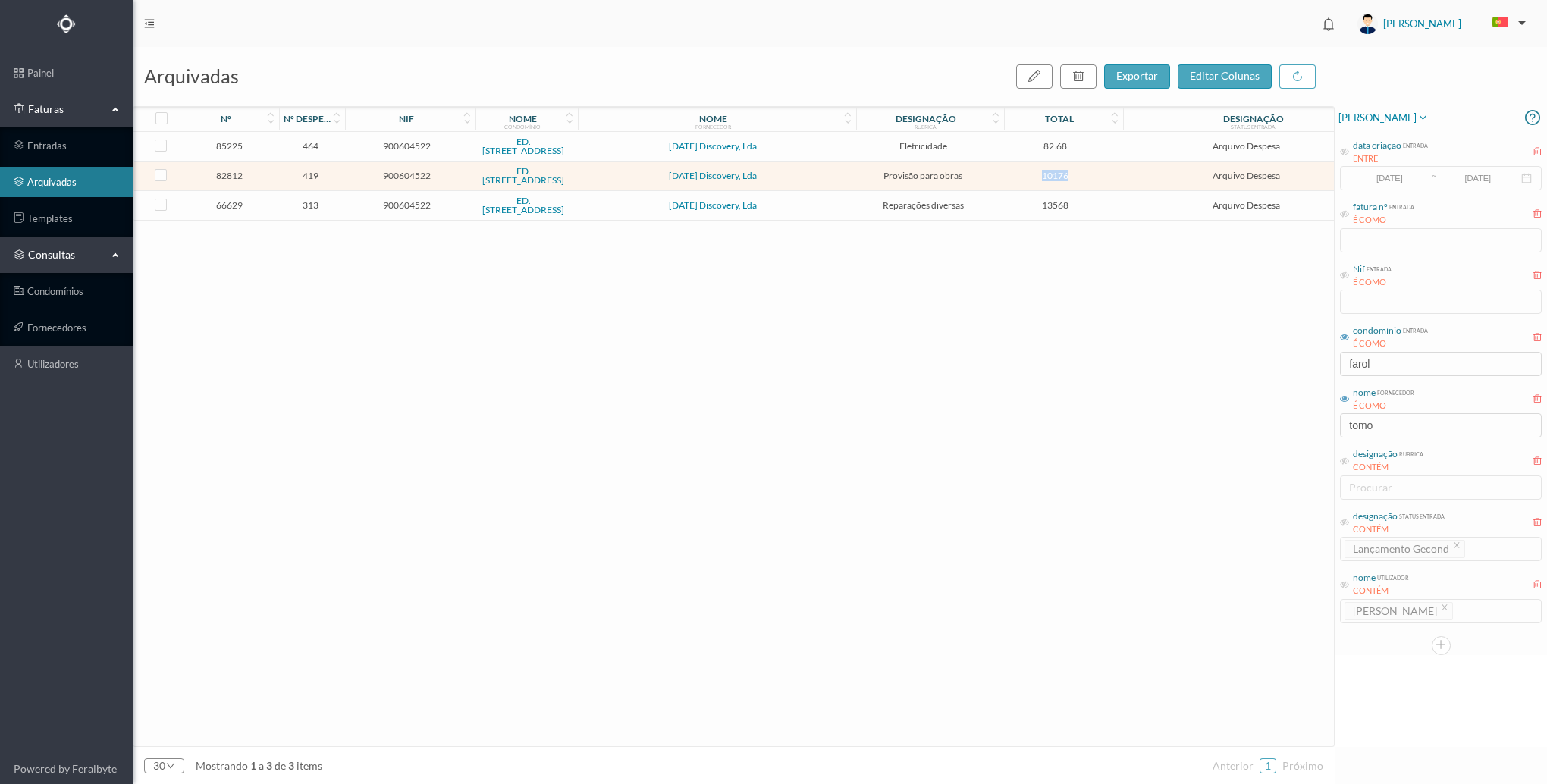
click at [999, 176] on span "10176" at bounding box center [1055, 176] width 111 height 11
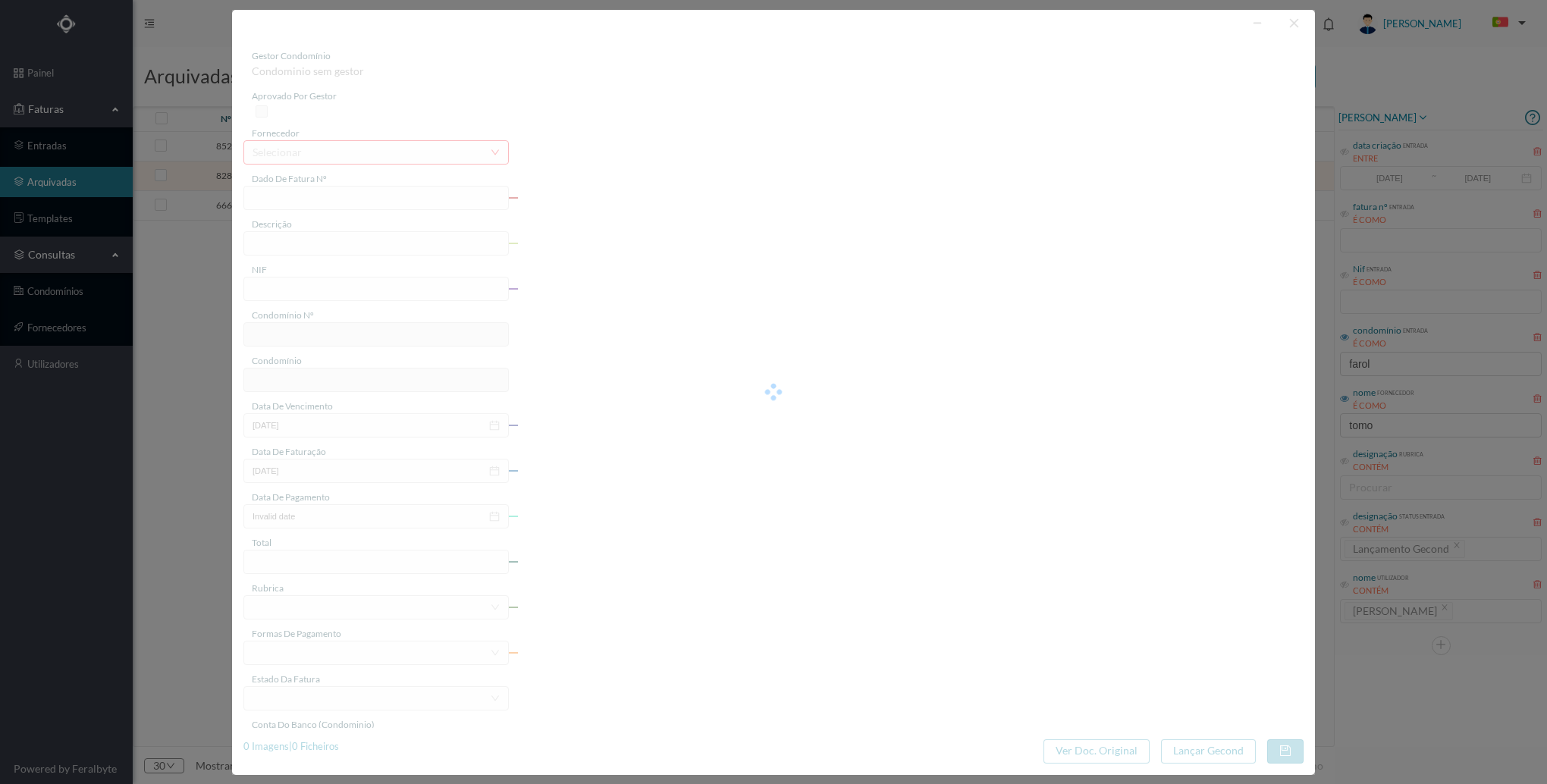
type input "FT 2024/70"
type input "30% referente ao orçamento 20230530"
type input "900604522"
type input "[DATE]"
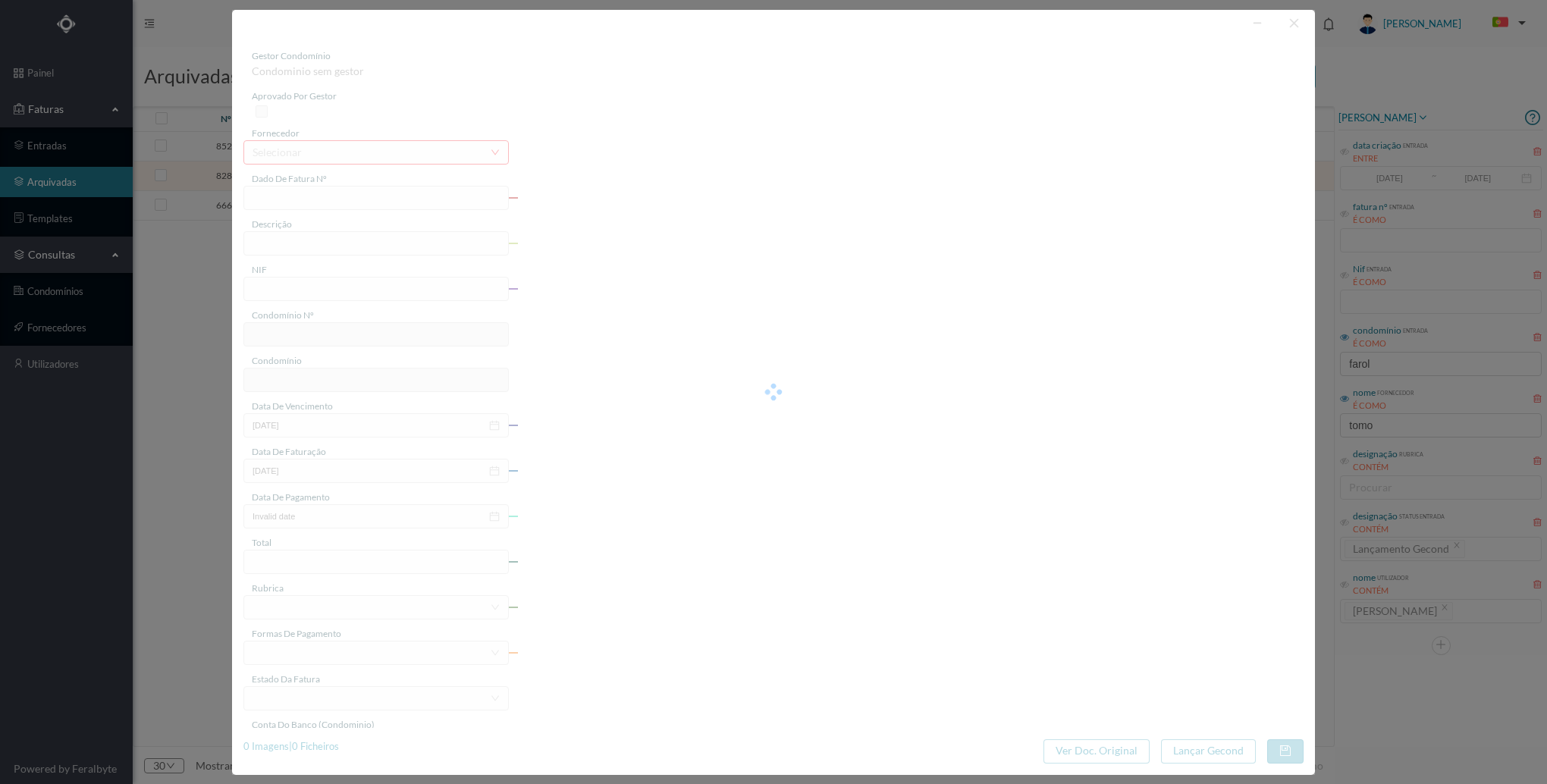
type input "[DATE]"
type input "10176.00"
type input "614"
type input "ED. [STREET_ADDRESS]"
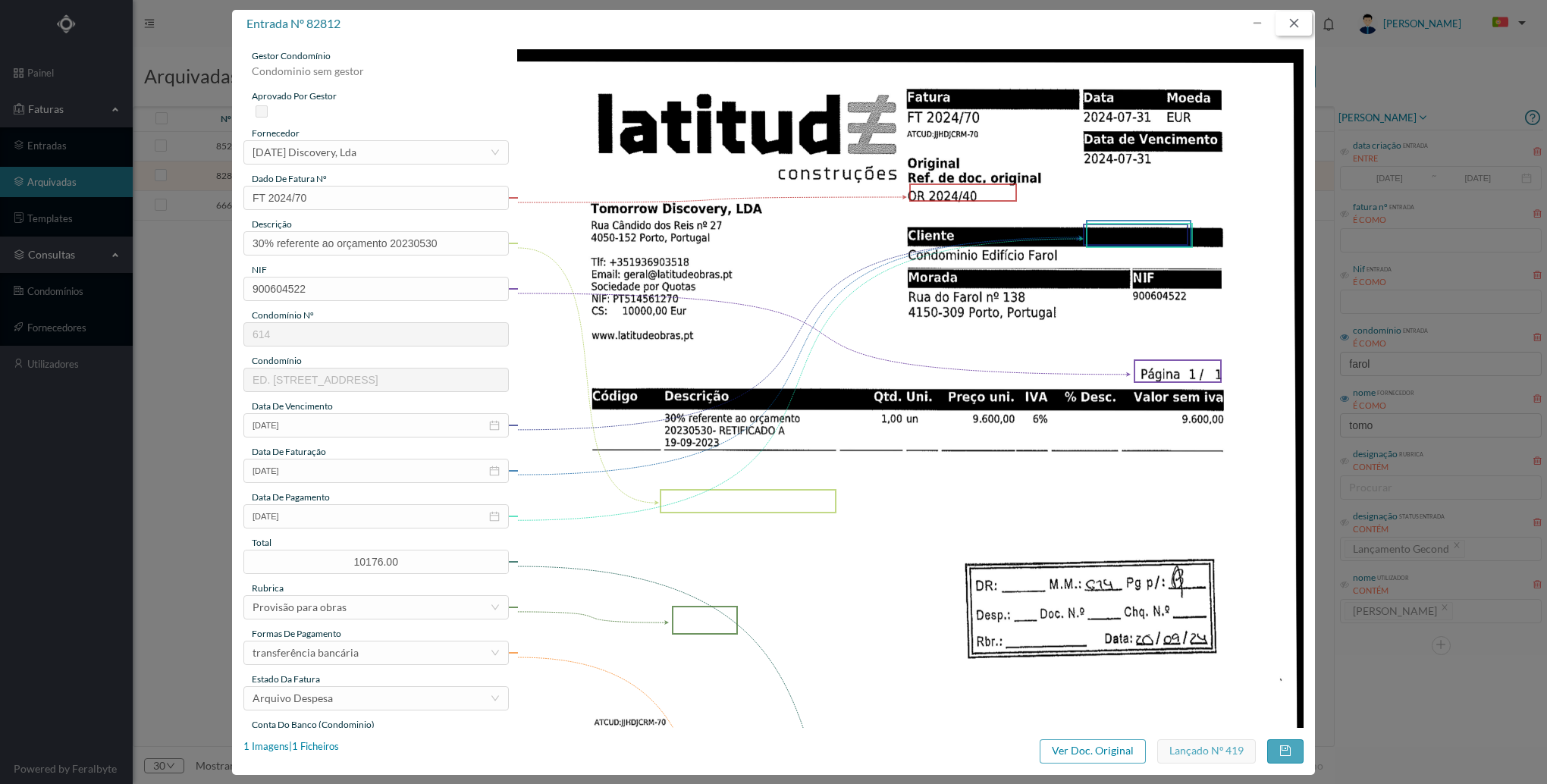
click at [1282, 24] on button "button" at bounding box center [1294, 23] width 36 height 24
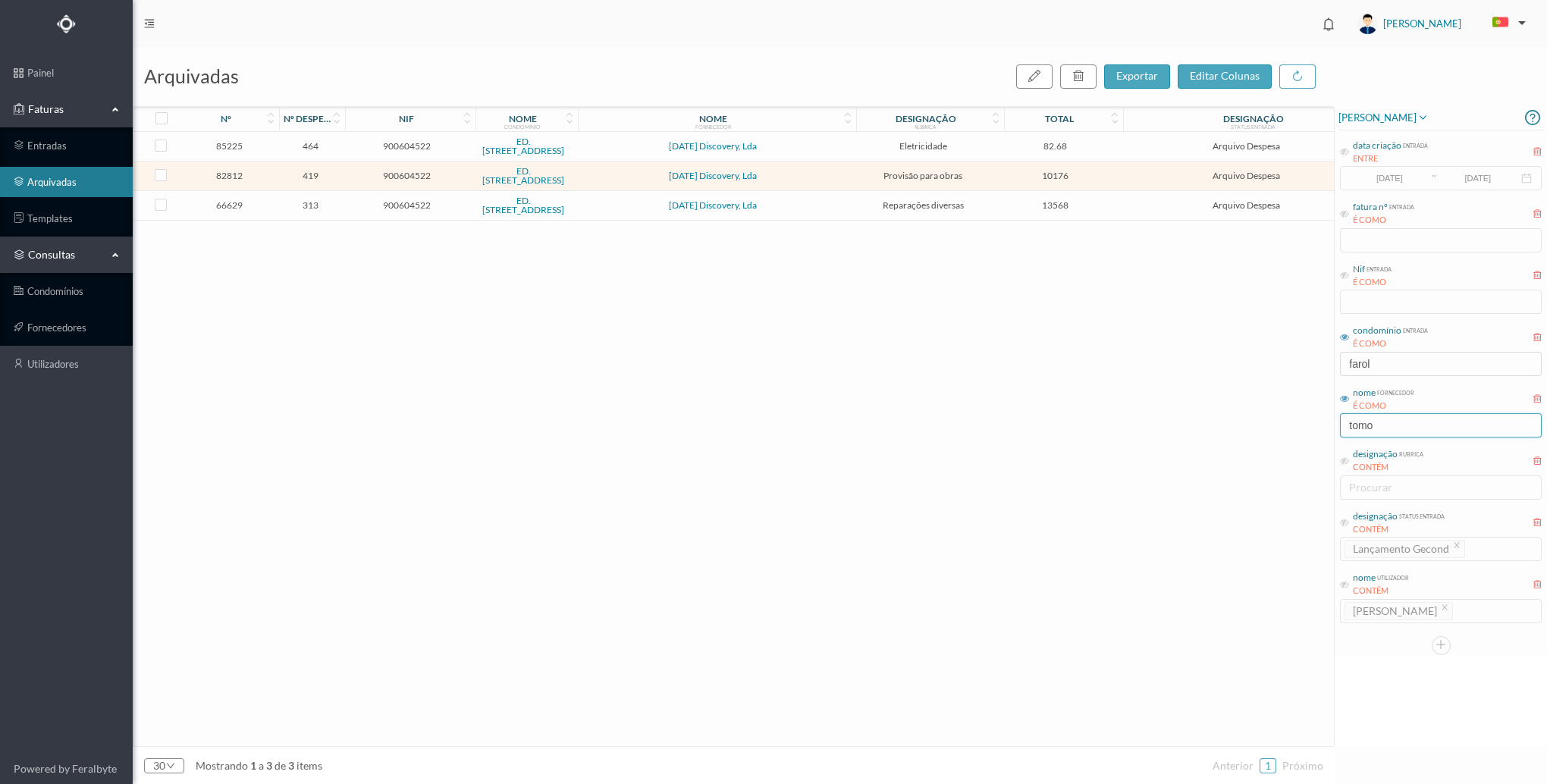
click at [1386, 420] on input "tomo" at bounding box center [1440, 425] width 202 height 24
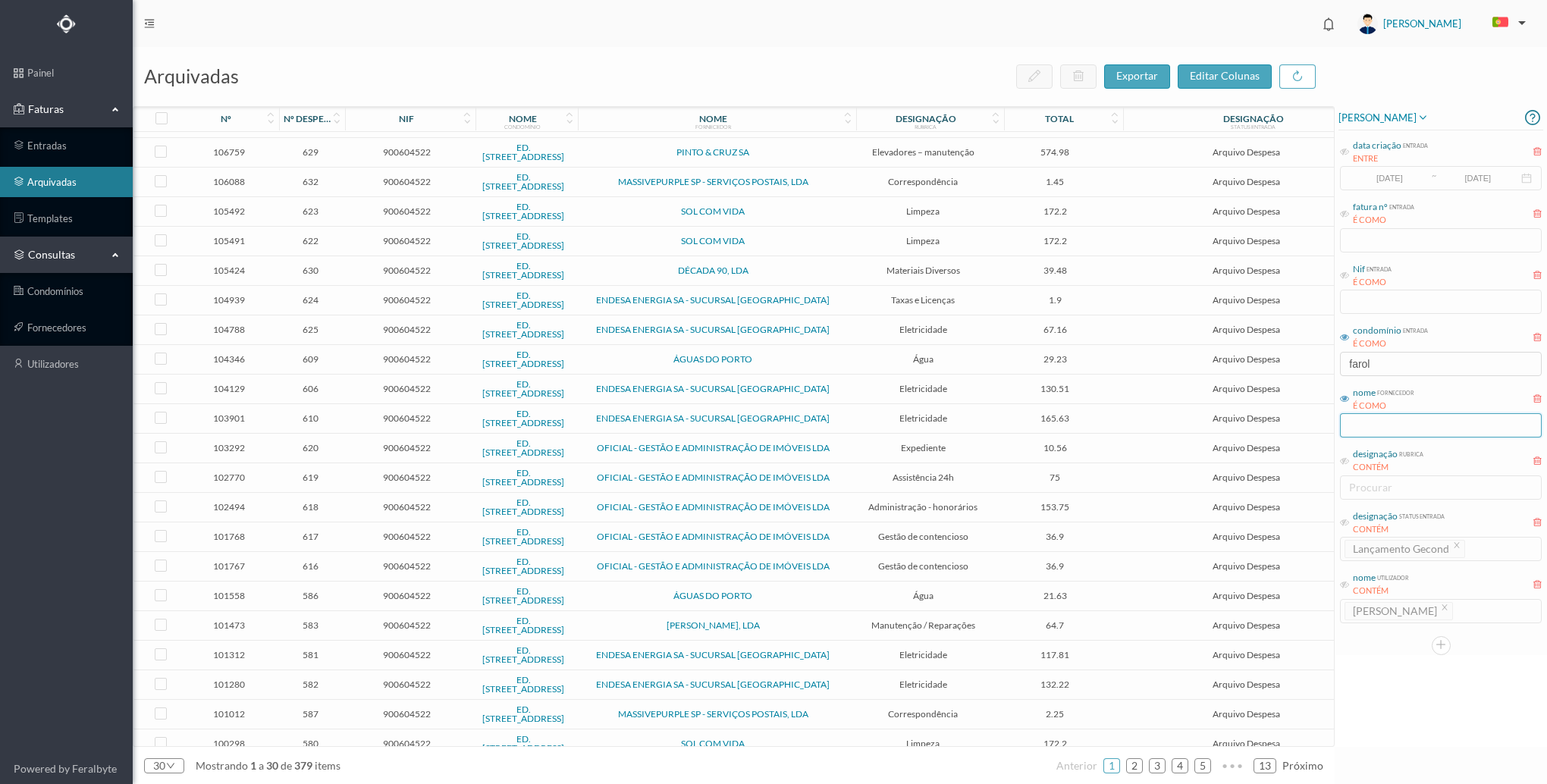
scroll to position [276, 0]
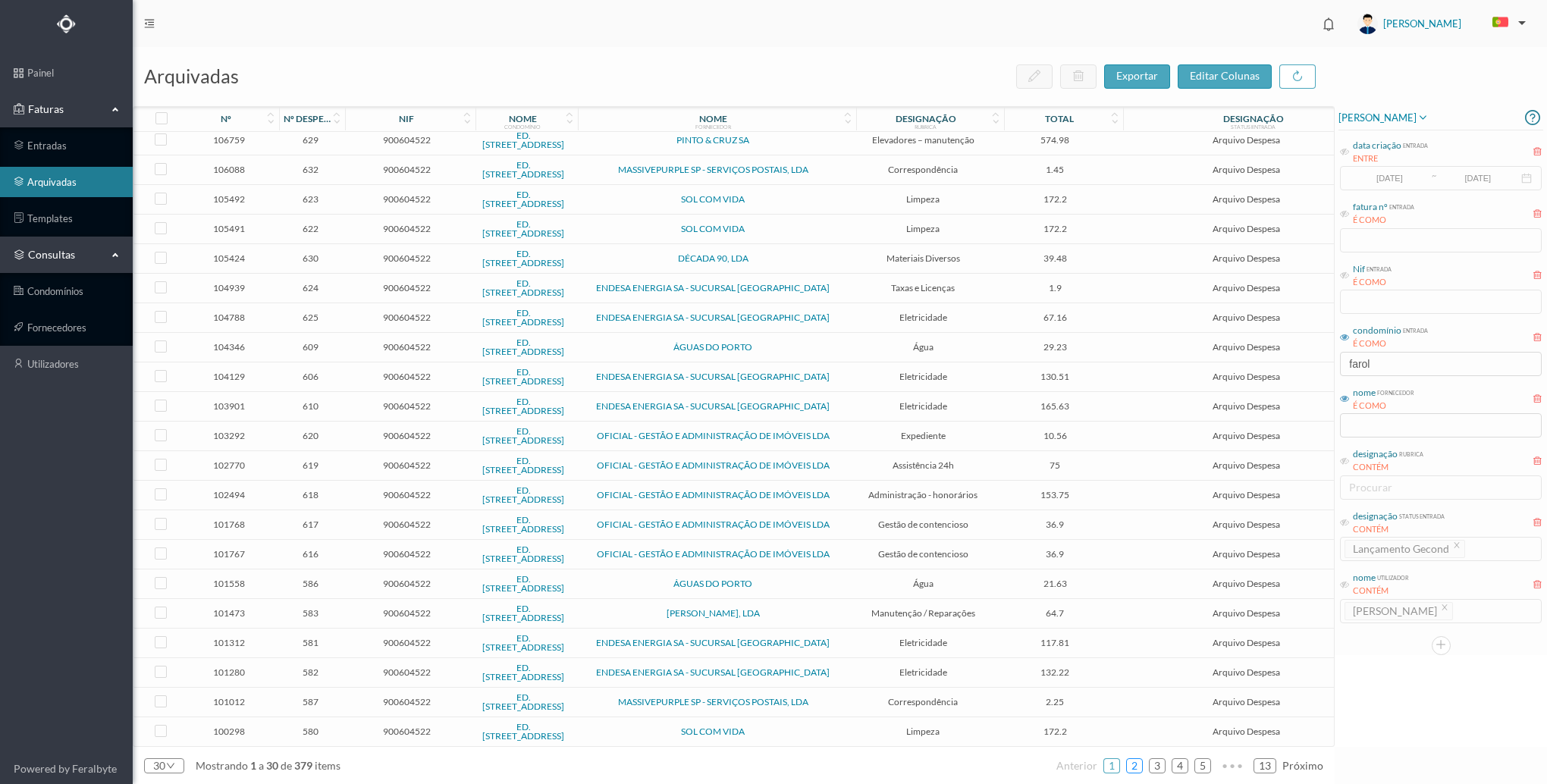
click at [1136, 760] on link "2" at bounding box center [1134, 766] width 15 height 23
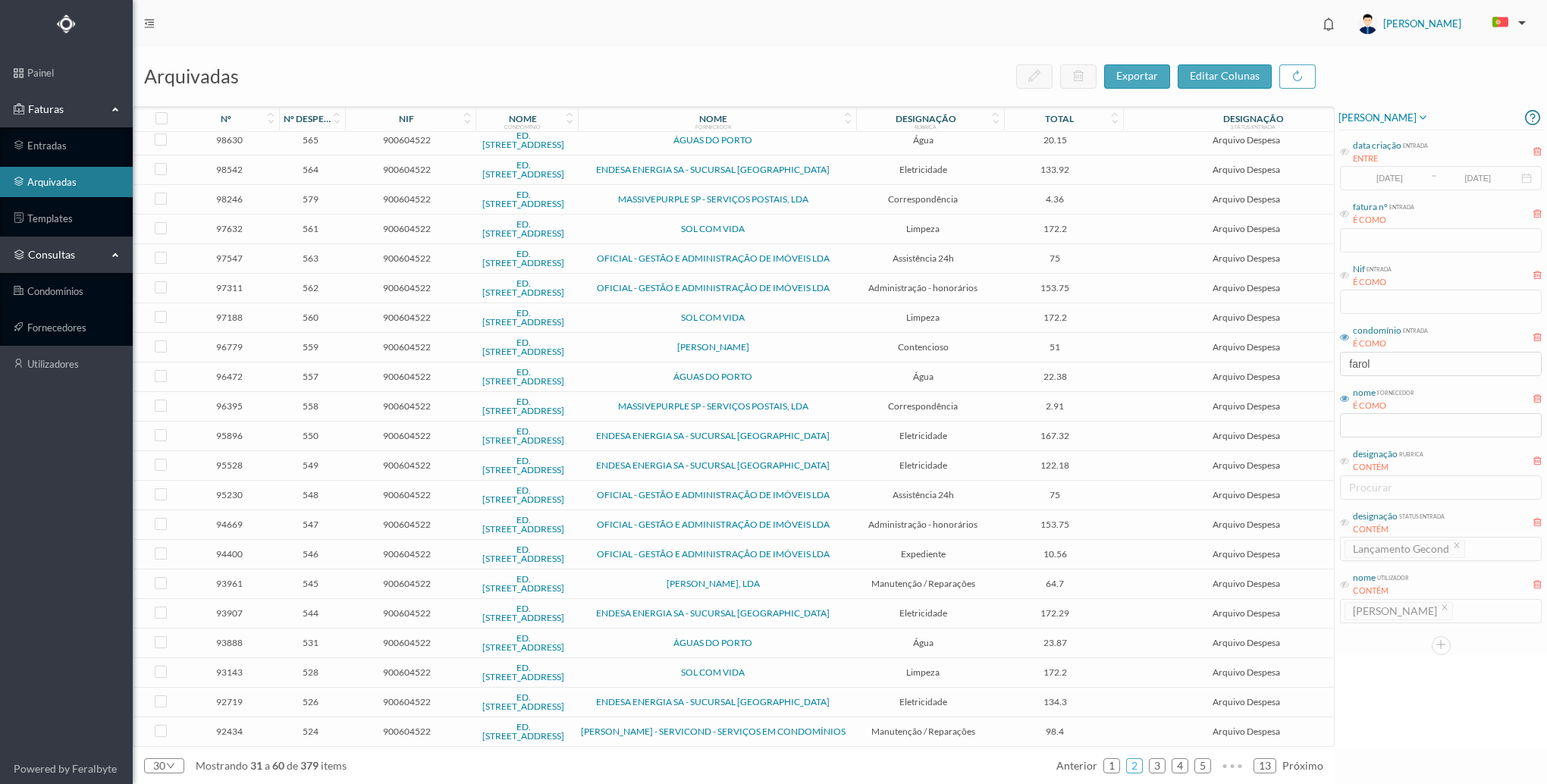
scroll to position [0, 0]
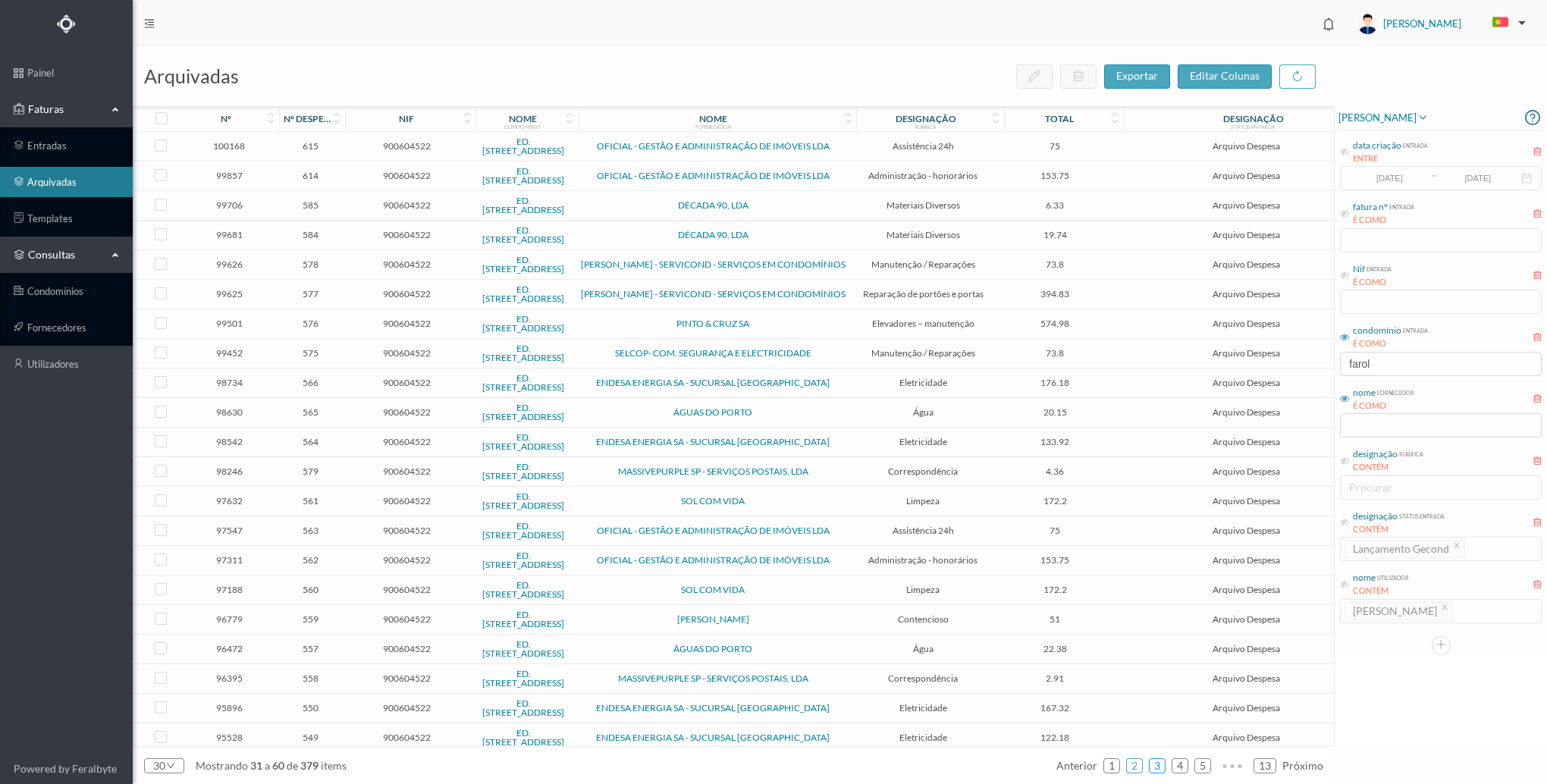
click at [1155, 764] on link "3" at bounding box center [1157, 766] width 15 height 23
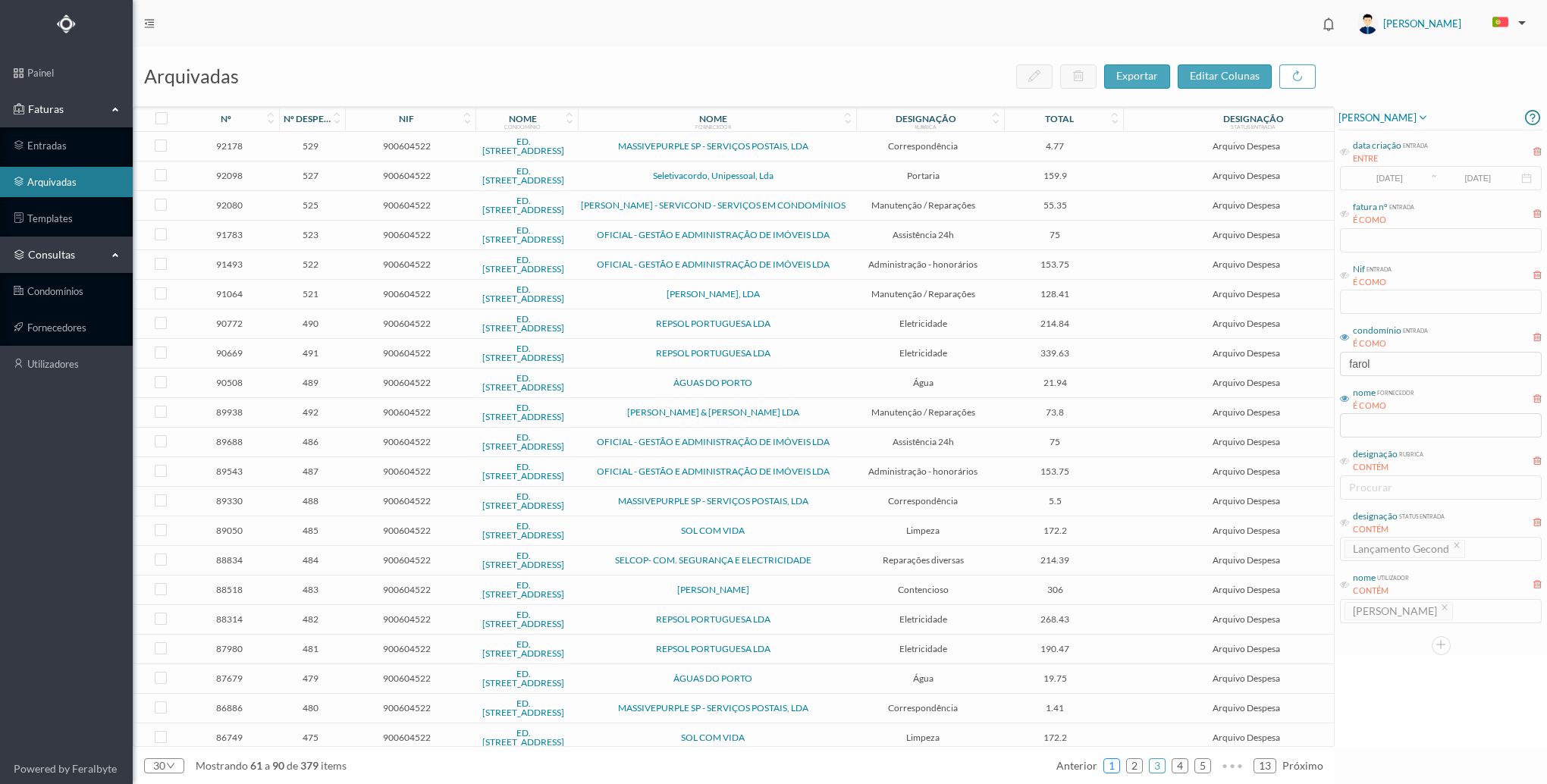
click at [1114, 763] on link "1" at bounding box center [1112, 766] width 15 height 23
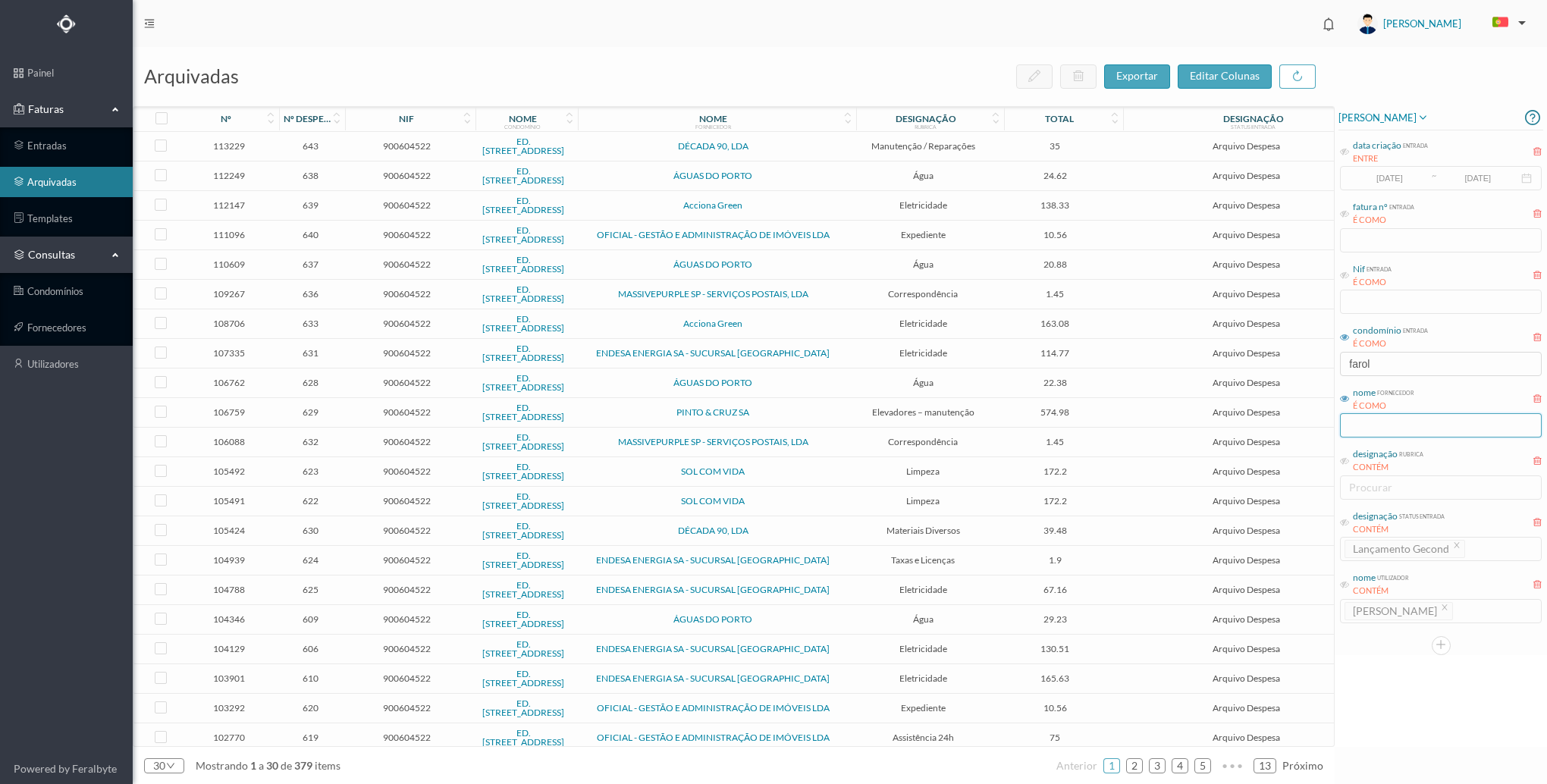
click at [1405, 423] on input "text" at bounding box center [1440, 425] width 202 height 24
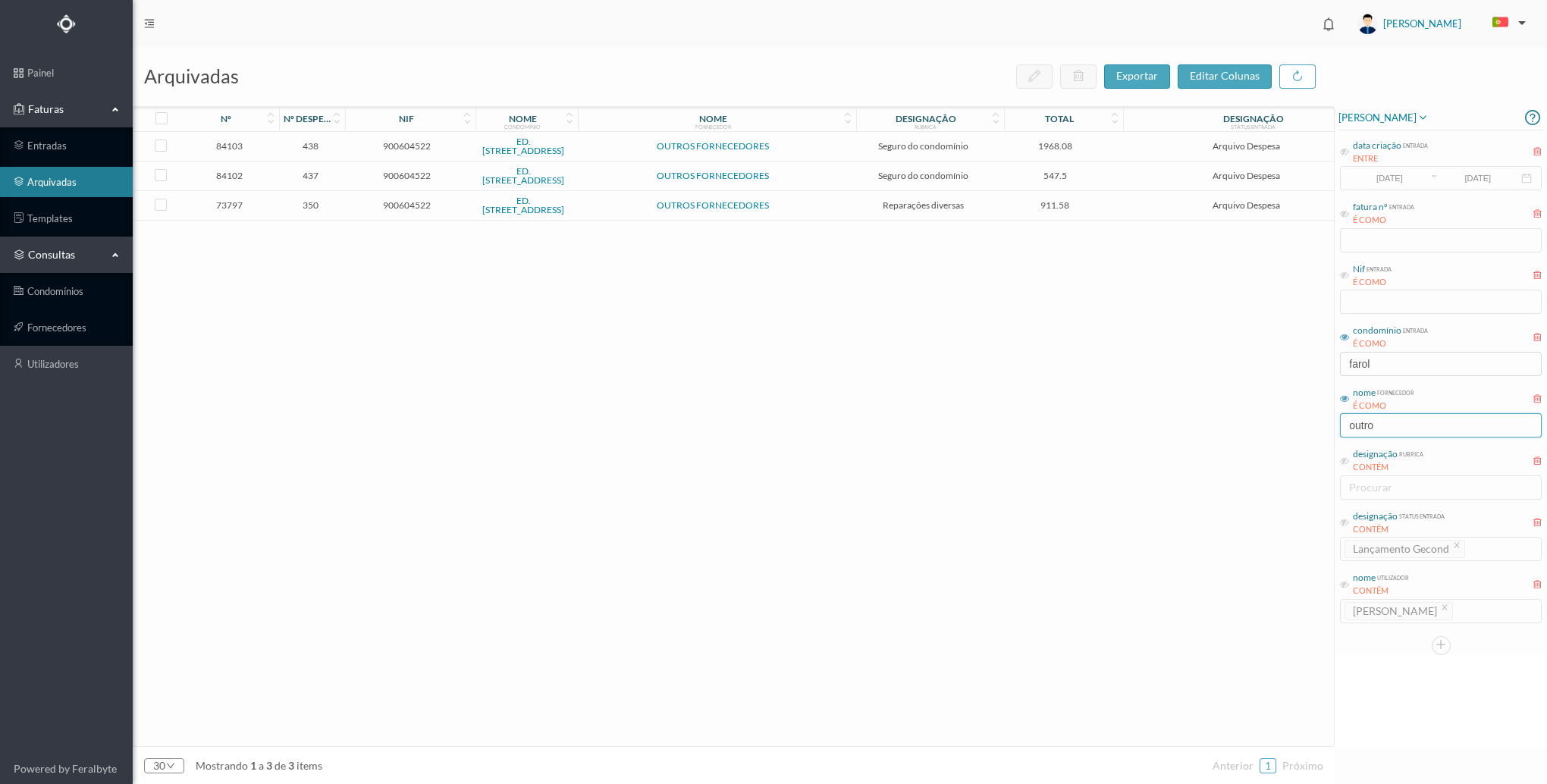
type input "outro"
click at [1399, 421] on input "outro" at bounding box center [1440, 425] width 202 height 24
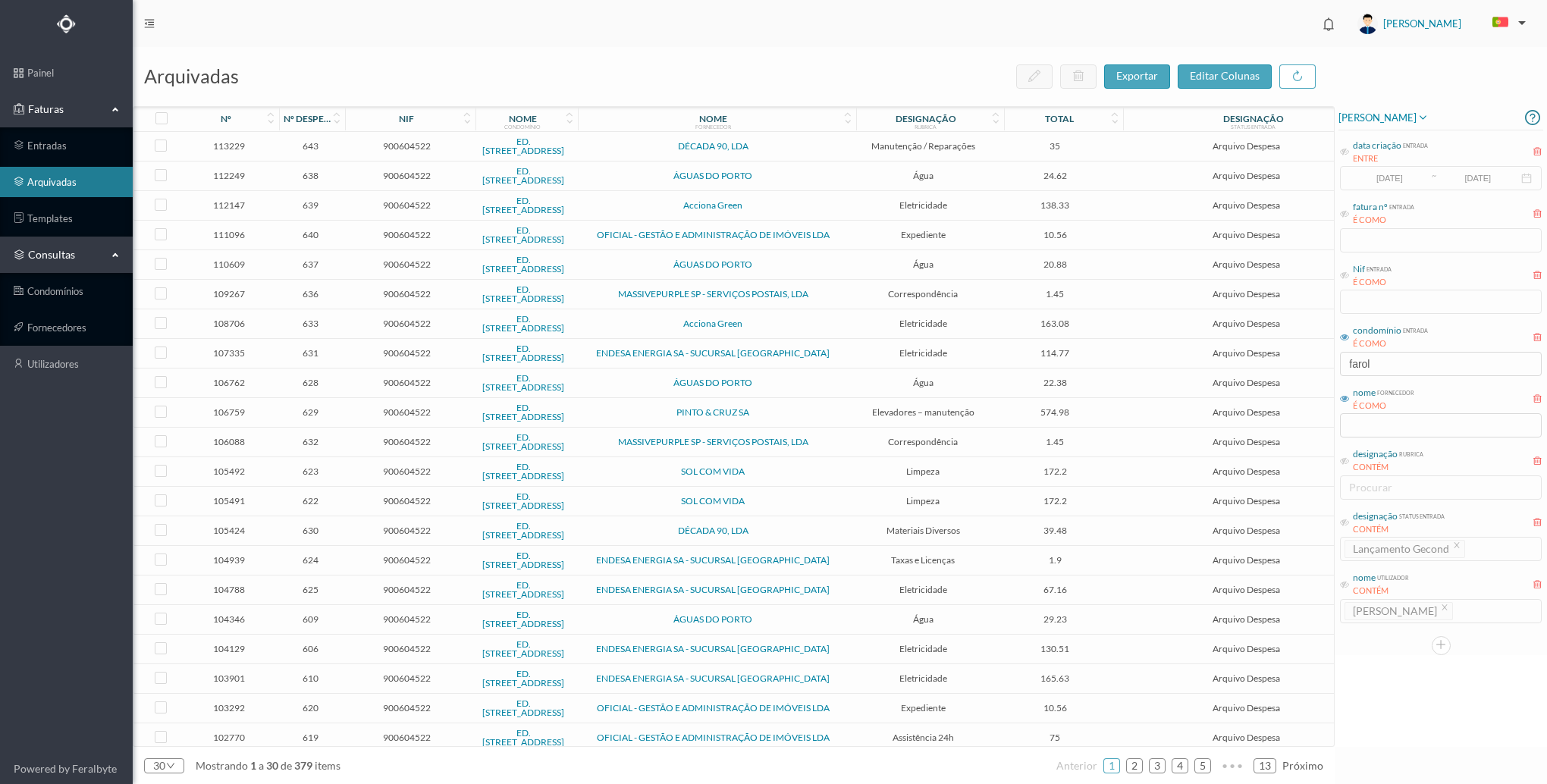
drag, startPoint x: 972, startPoint y: 163, endPoint x: 178, endPoint y: 23, distance: 806.2
click at [940, 163] on tr "112249 638 900604522 ED. [GEOGRAPHIC_DATA] 138 ÁGUAS DO [GEOGRAPHIC_DATA] 24.62…" at bounding box center [756, 176] width 1245 height 30
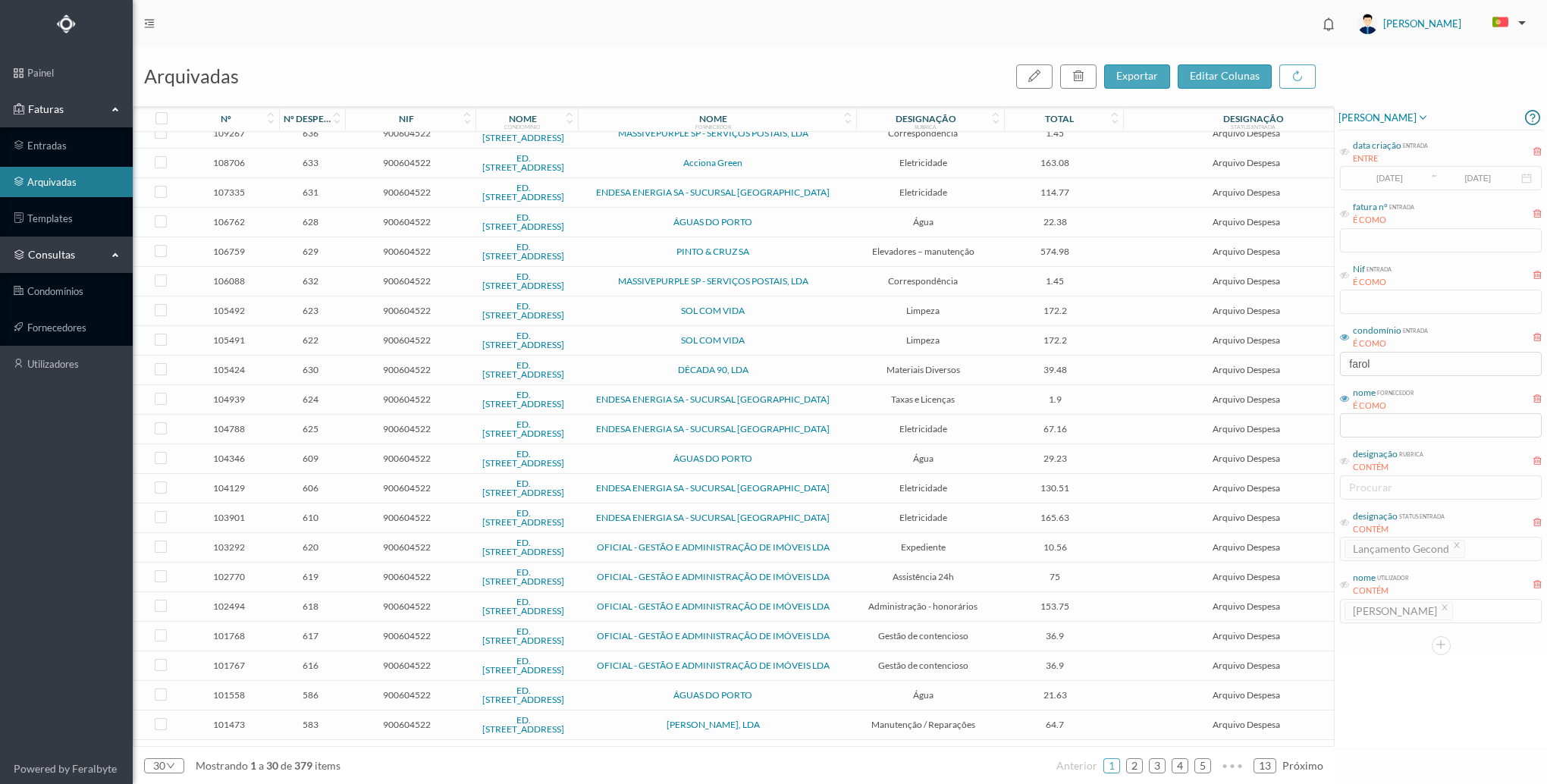
scroll to position [276, 0]
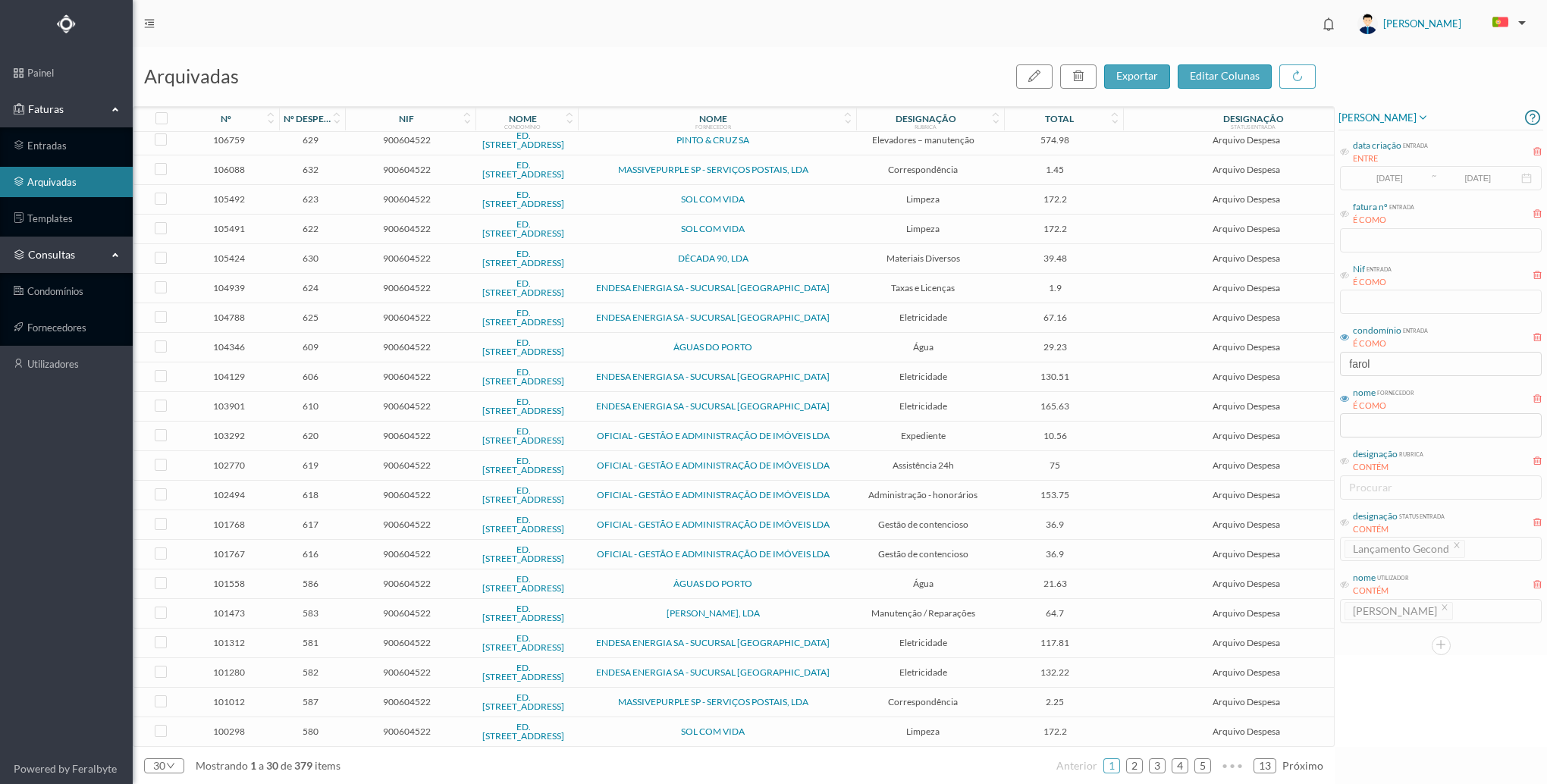
click at [435, 698] on span "900604522" at bounding box center [406, 702] width 121 height 11
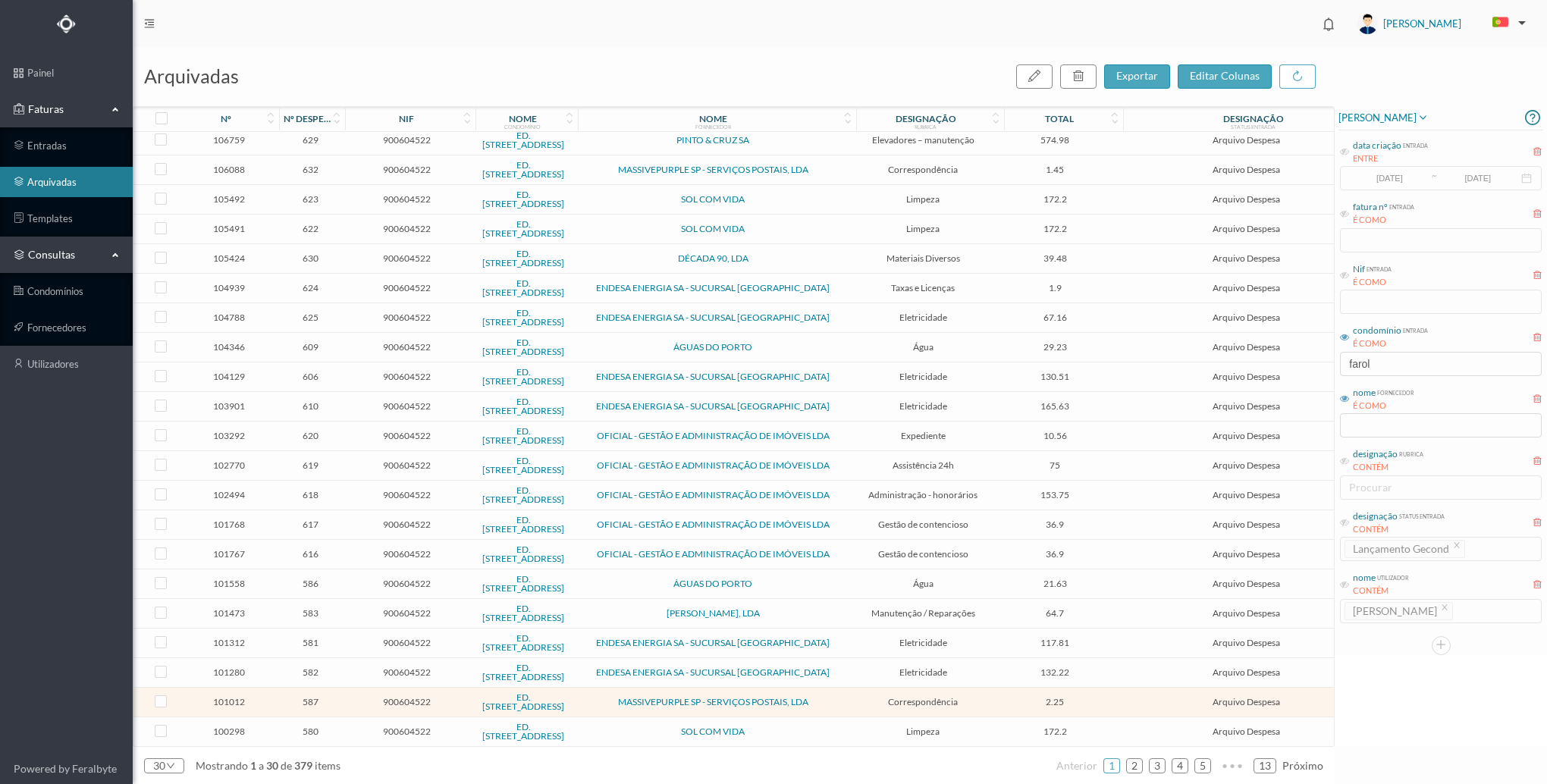
scroll to position [0, 0]
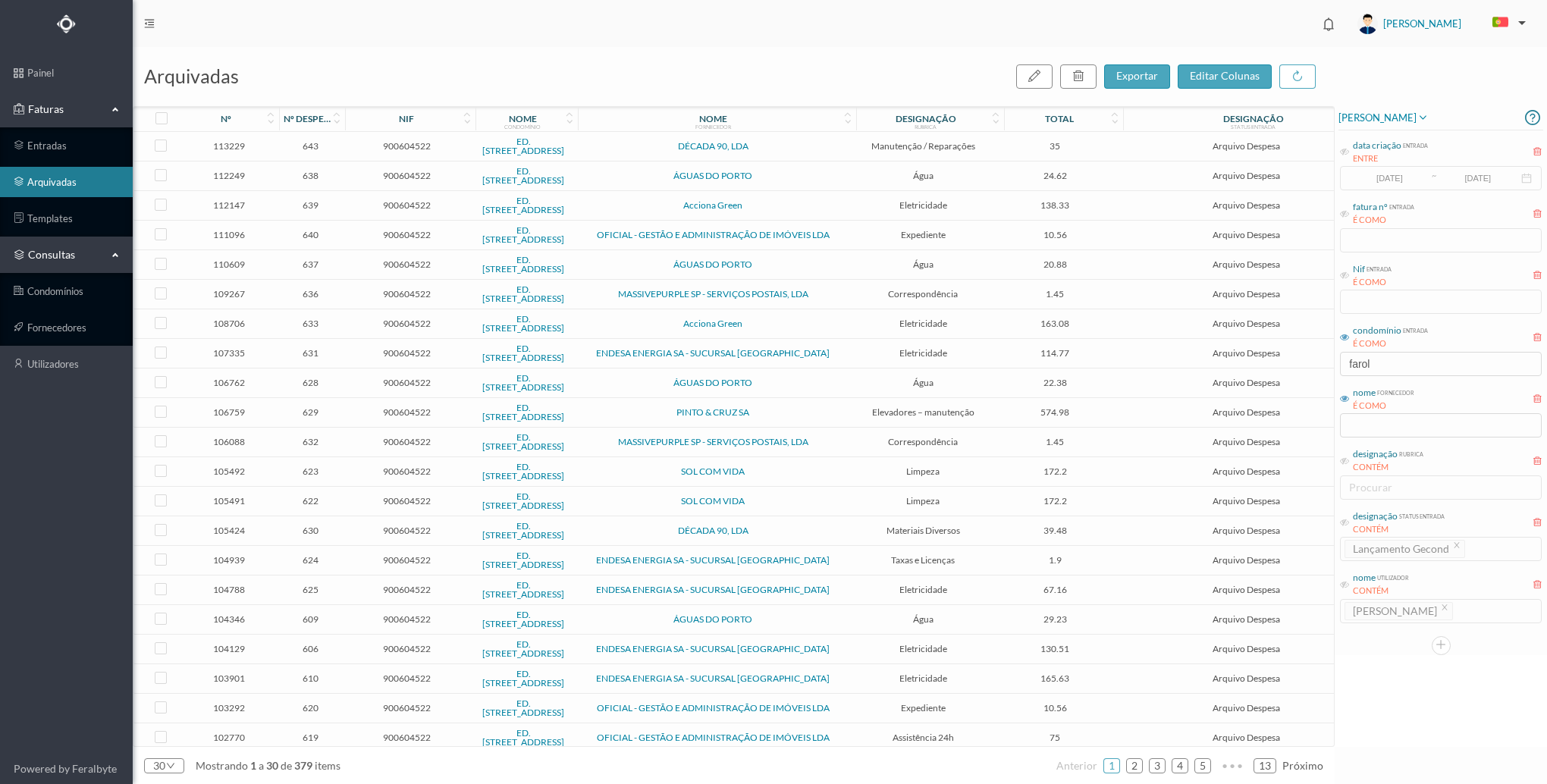
click at [1521, 28] on button "button" at bounding box center [1506, 23] width 52 height 24
